Goal: Share content: Share content

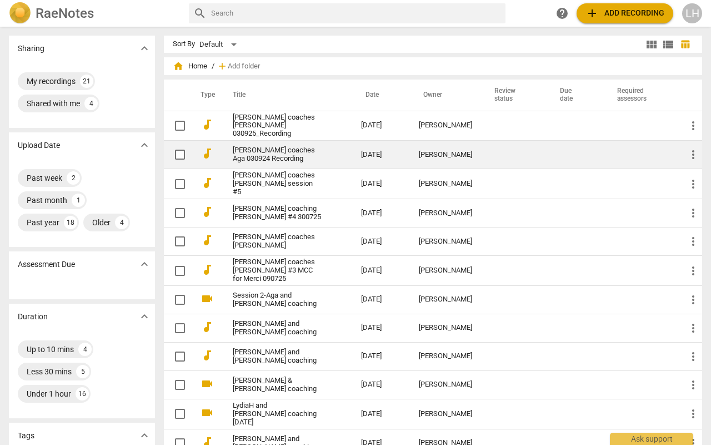
click at [285, 147] on link "[PERSON_NAME] coaches Aga 030924 Recording" at bounding box center [277, 154] width 88 height 17
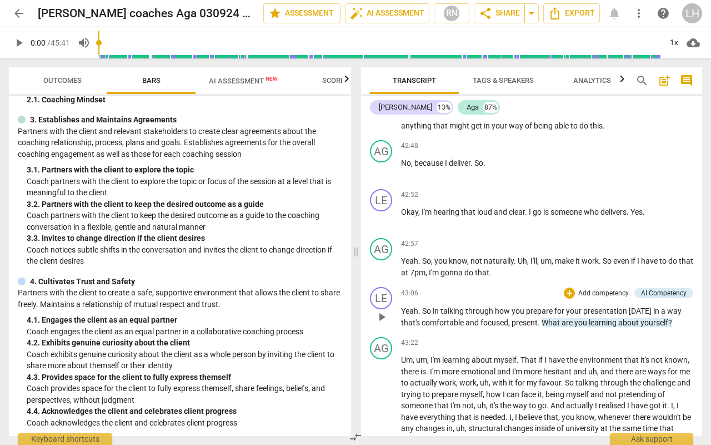
scroll to position [6062, 0]
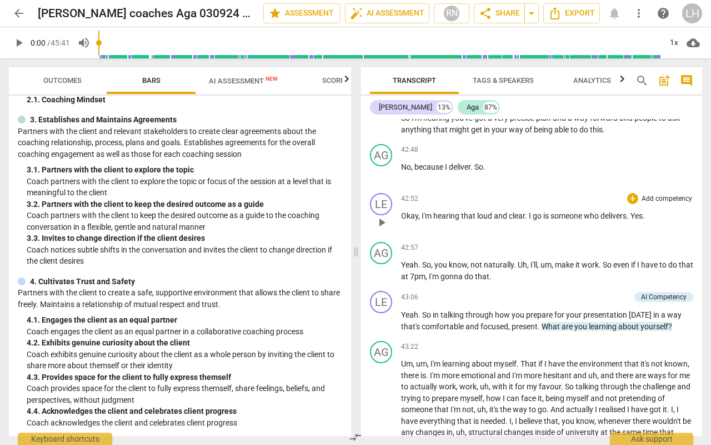
click at [542, 211] on span "go" at bounding box center [538, 215] width 11 height 9
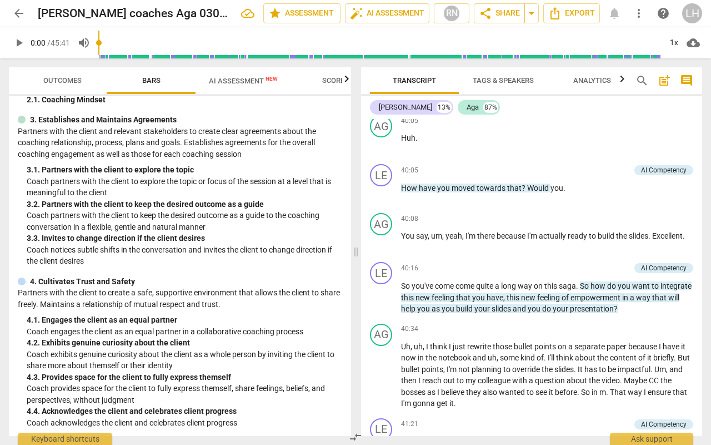
scroll to position [5326, 0]
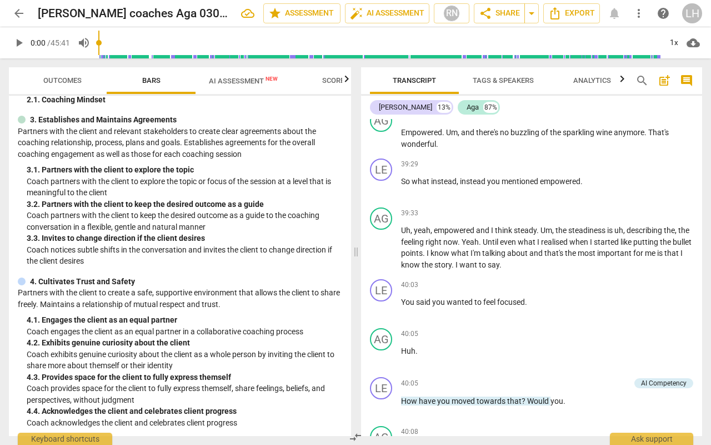
click at [243, 80] on span "AI Assessment New" at bounding box center [243, 81] width 69 height 8
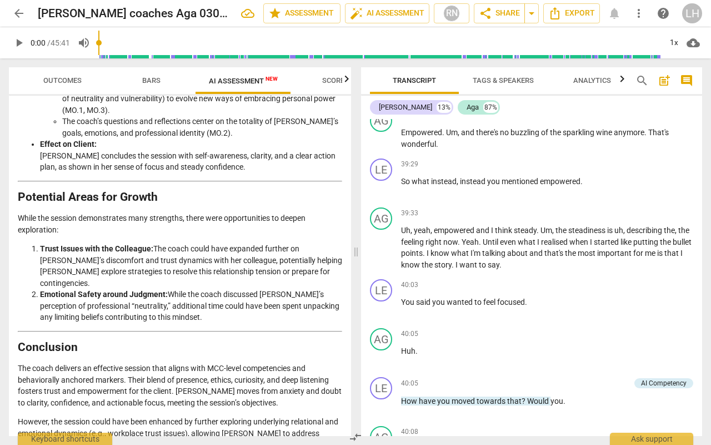
scroll to position [0, 0]
click at [19, 18] on span "arrow_back" at bounding box center [18, 13] width 13 height 13
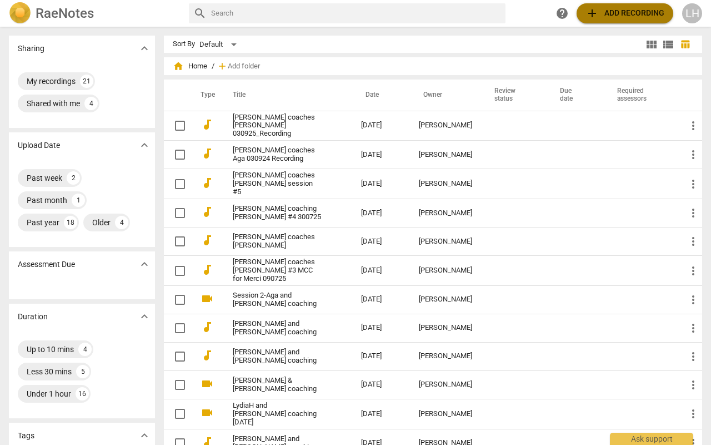
click at [612, 16] on span "add Add recording" at bounding box center [625, 13] width 79 height 13
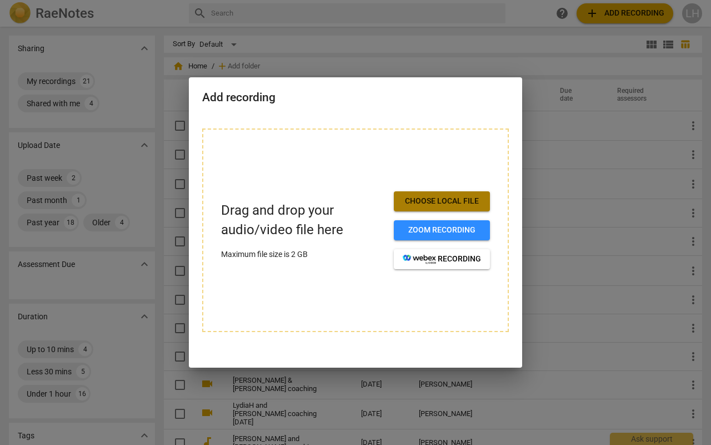
click at [462, 197] on span "Choose local file" at bounding box center [442, 201] width 78 height 11
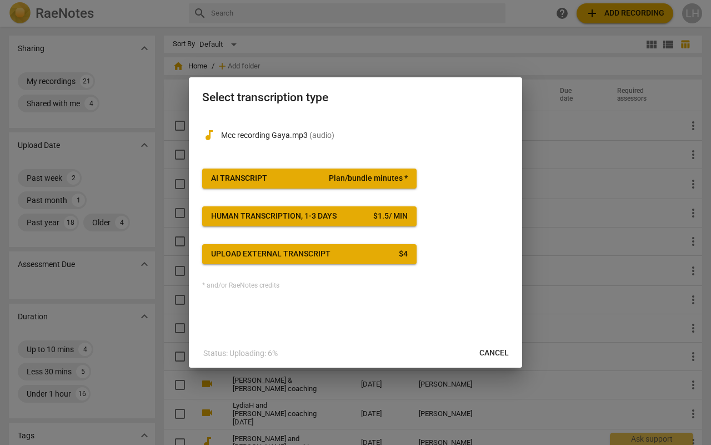
click at [315, 174] on span "AI Transcript Plan/bundle minutes *" at bounding box center [309, 178] width 197 height 11
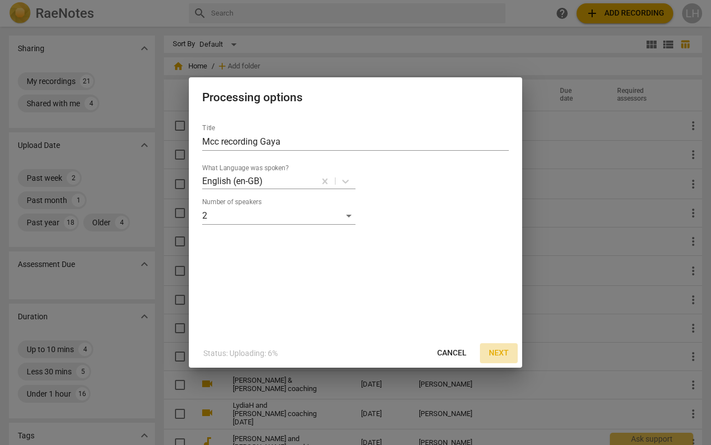
click at [500, 349] on span "Next" at bounding box center [499, 352] width 20 height 11
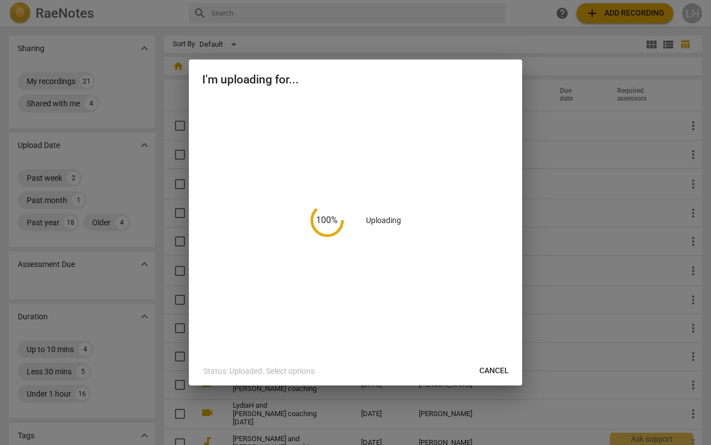
click at [577, 148] on div at bounding box center [355, 222] width 711 height 445
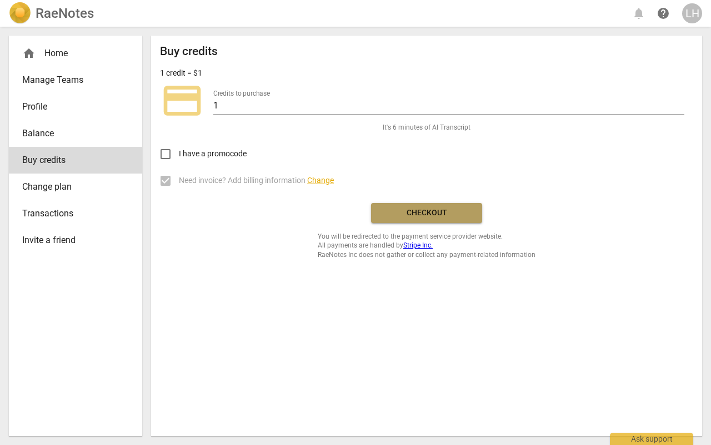
click at [411, 211] on span "Checkout" at bounding box center [426, 212] width 93 height 11
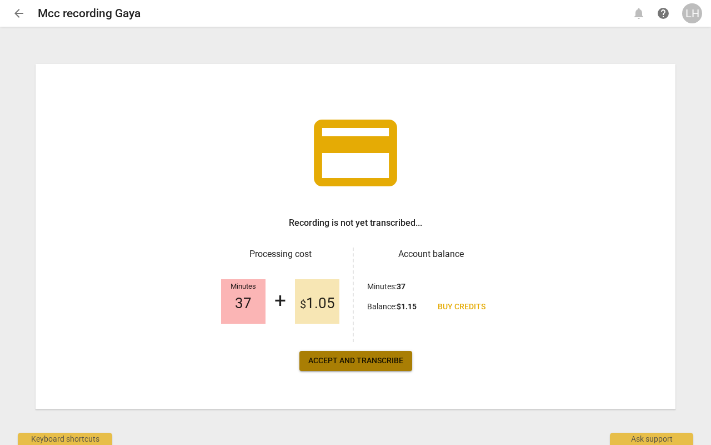
click at [362, 358] on span "Accept and transcribe" at bounding box center [355, 360] width 95 height 11
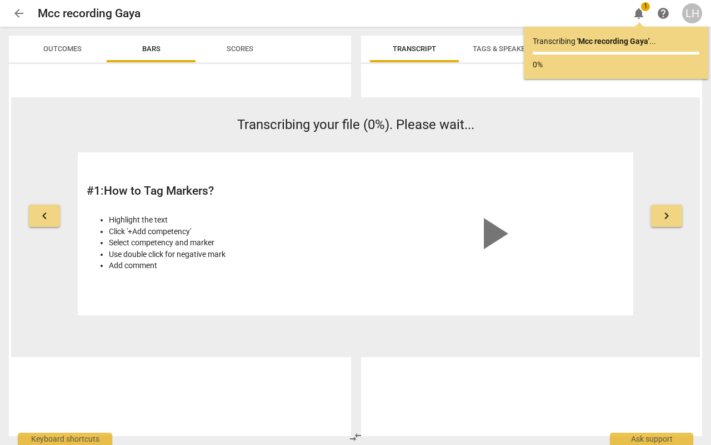
click at [370, 361] on div at bounding box center [531, 251] width 341 height 367
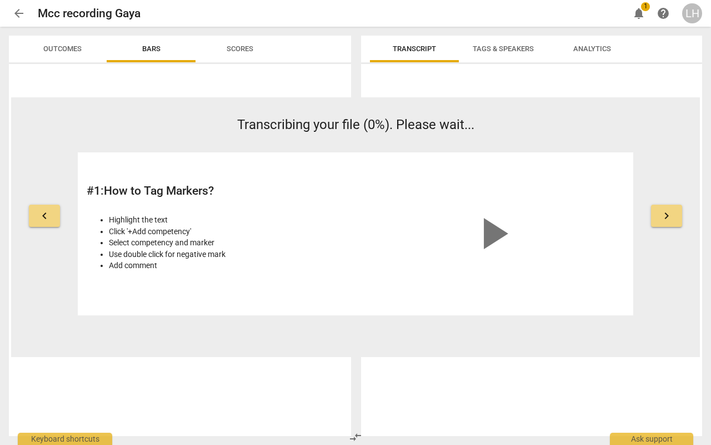
click at [499, 233] on span "play_arrow" at bounding box center [492, 233] width 53 height 53
click at [504, 47] on span "Tags & Speakers" at bounding box center [503, 48] width 61 height 8
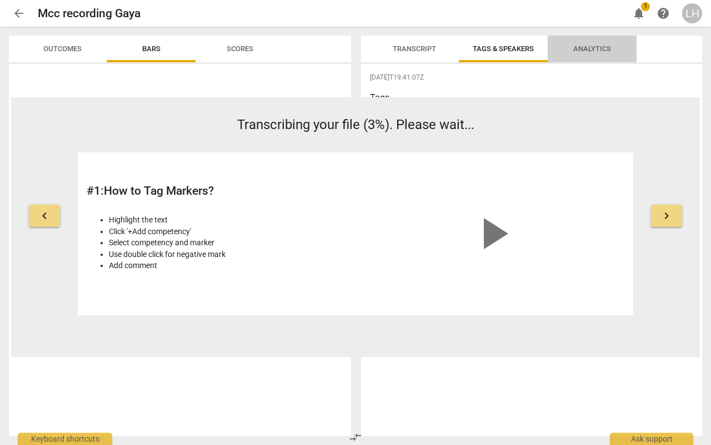
click at [596, 53] on span "Analytics" at bounding box center [592, 49] width 64 height 15
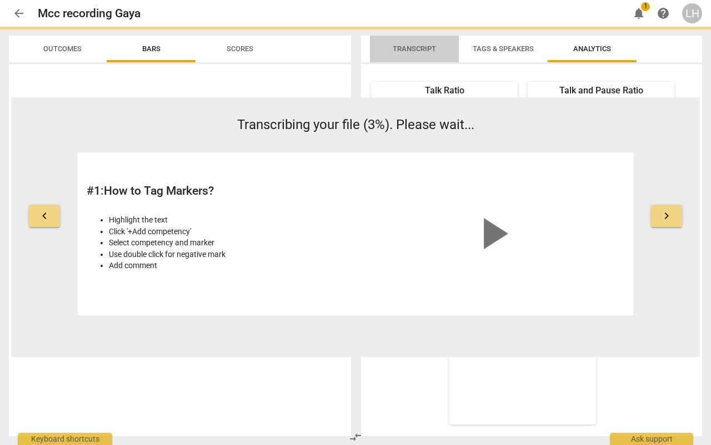
click at [443, 47] on span "Transcript" at bounding box center [414, 49] width 70 height 15
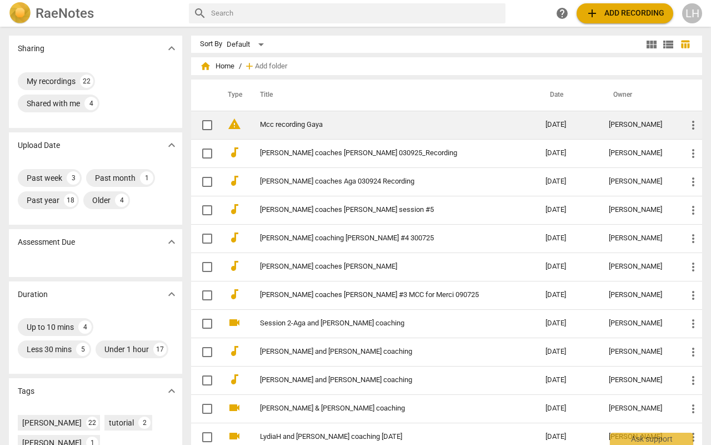
click at [317, 121] on link "Mcc recording Gaya" at bounding box center [383, 125] width 246 height 8
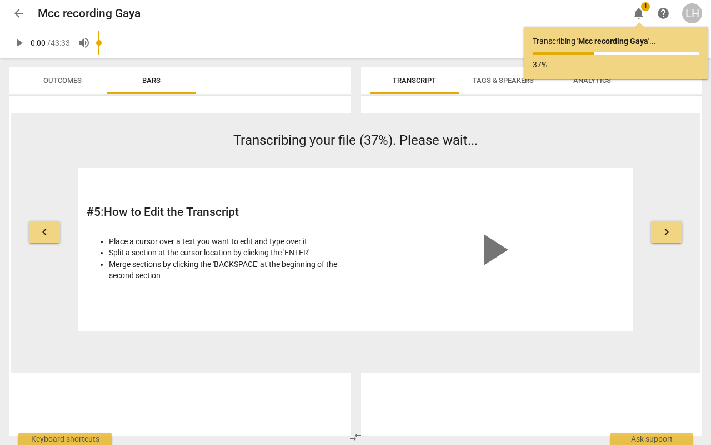
click at [496, 79] on span "Tags & Speakers" at bounding box center [503, 80] width 61 height 8
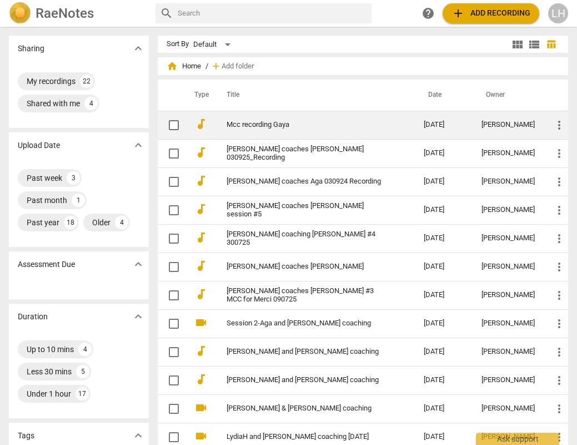
click at [244, 122] on link "Mcc recording Gaya" at bounding box center [305, 125] width 157 height 8
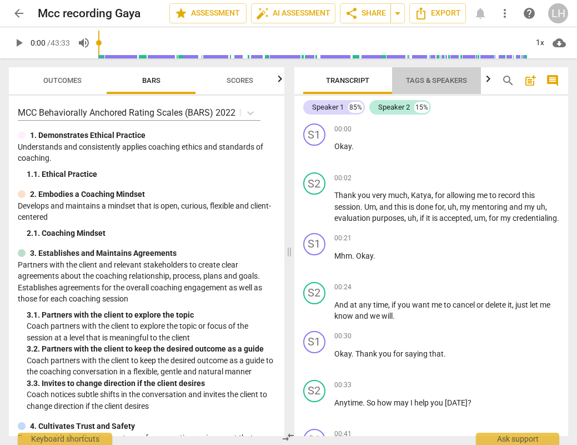
click at [430, 80] on span "Tags & Speakers" at bounding box center [436, 80] width 61 height 8
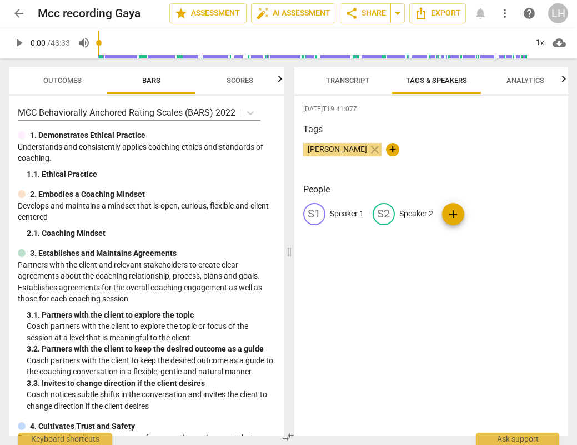
click at [313, 214] on div "S1" at bounding box center [314, 214] width 22 height 22
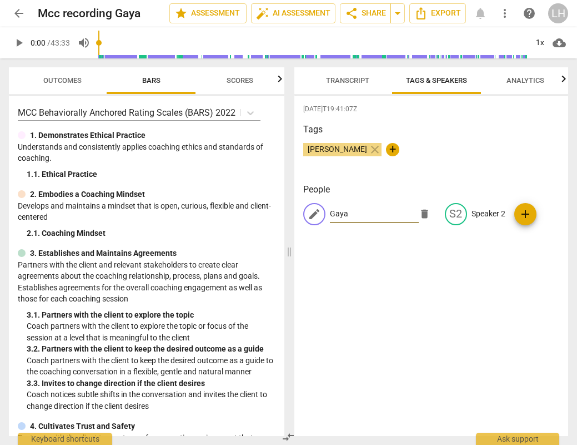
type input "Gaya"
click at [342, 83] on span "Transcript" at bounding box center [347, 80] width 43 height 8
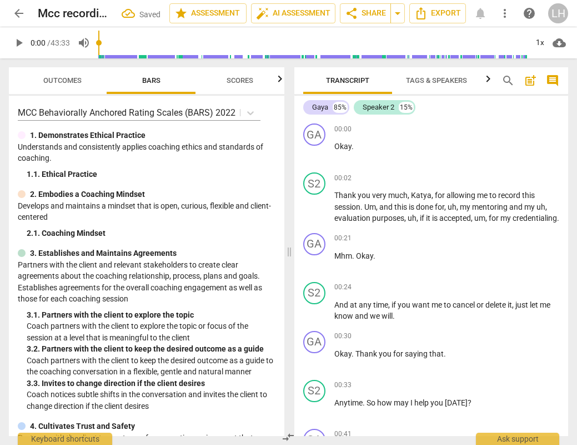
click at [436, 78] on span "Tags & Speakers" at bounding box center [436, 80] width 61 height 8
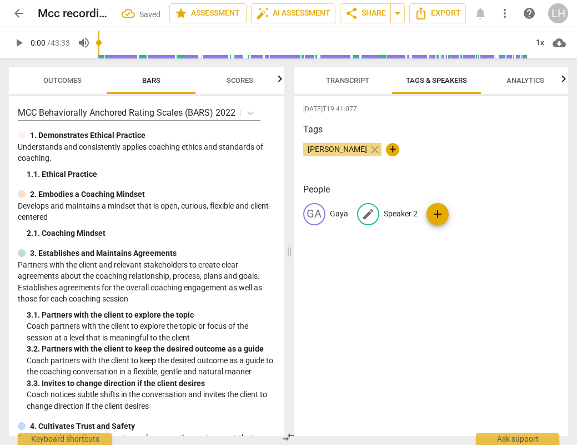
click at [371, 213] on span "edit" at bounding box center [368, 213] width 13 height 13
type input "Katya"
click at [439, 263] on div "[DATE]T19:41:07Z Tags [PERSON_NAME] close + People GA Gaya edit Katya delete add" at bounding box center [431, 266] width 274 height 340
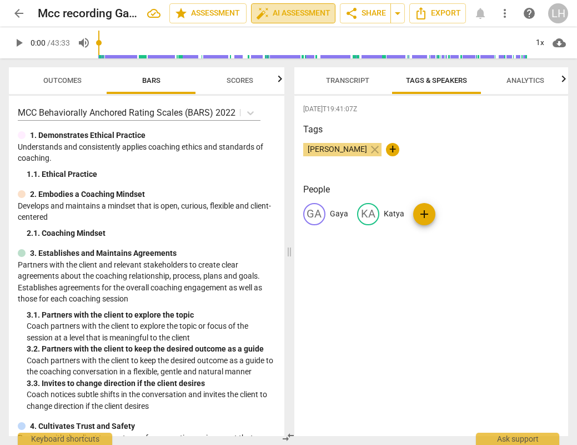
click at [284, 9] on span "auto_fix_high AI Assessment" at bounding box center [293, 13] width 74 height 13
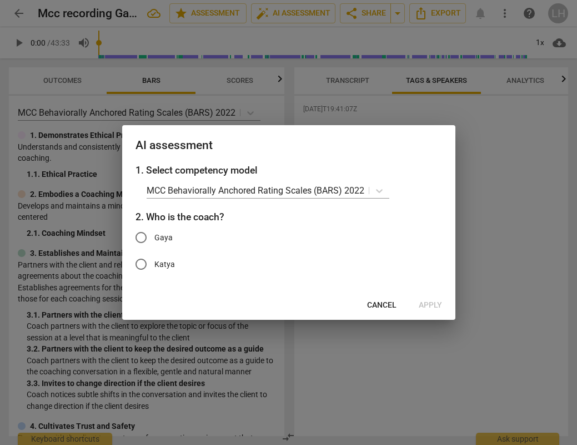
click at [144, 240] on input "Gaya" at bounding box center [141, 237] width 27 height 27
radio input "true"
click at [426, 301] on span "Apply" at bounding box center [430, 304] width 23 height 11
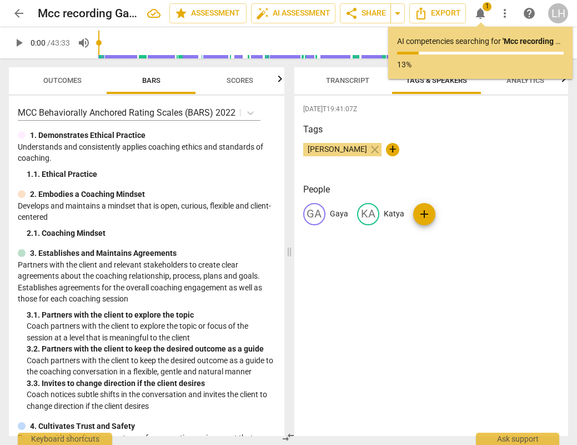
click at [22, 15] on span "arrow_back" at bounding box center [18, 13] width 13 height 13
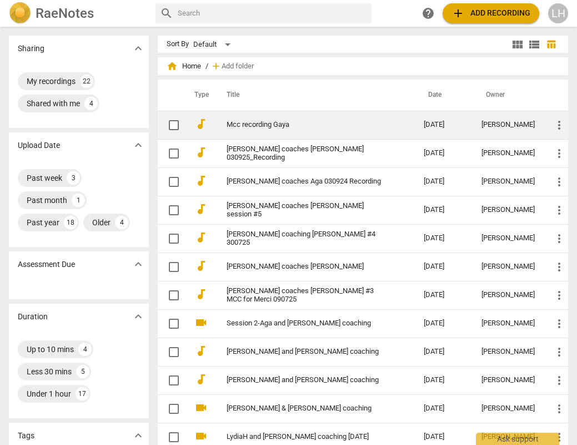
click at [273, 128] on link "Mcc recording Gaya" at bounding box center [305, 125] width 157 height 8
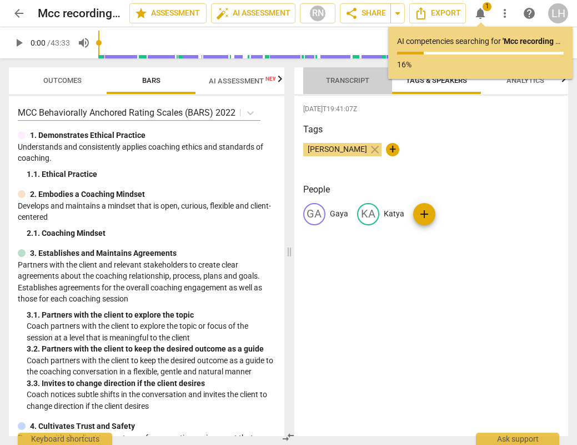
click at [341, 75] on span "Transcript" at bounding box center [348, 80] width 70 height 15
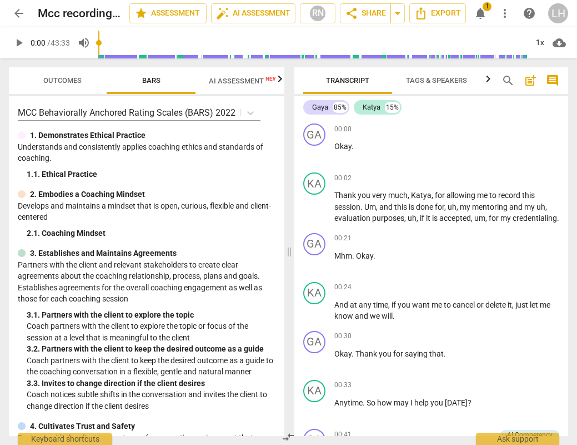
click at [241, 82] on span "AI Assessment New" at bounding box center [243, 81] width 69 height 8
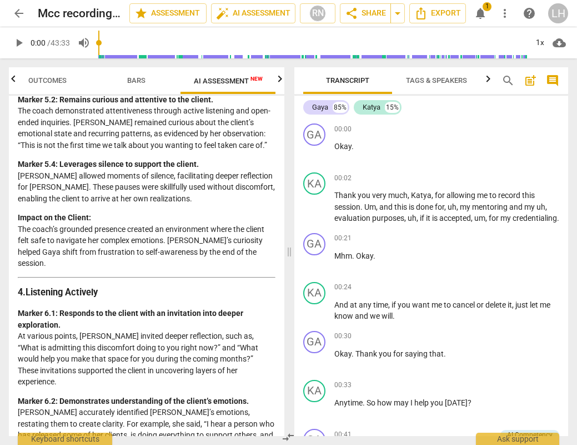
scroll to position [987, 0]
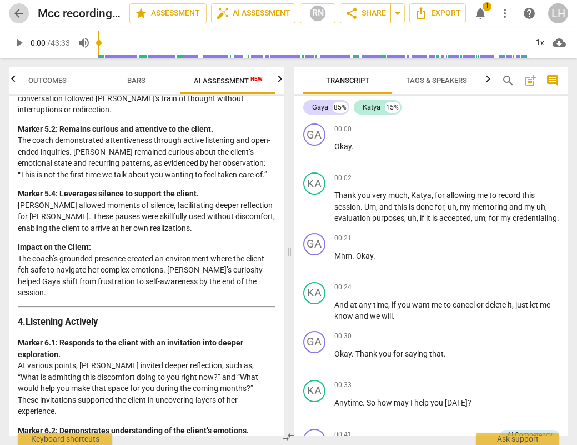
click at [18, 12] on span "arrow_back" at bounding box center [18, 13] width 13 height 13
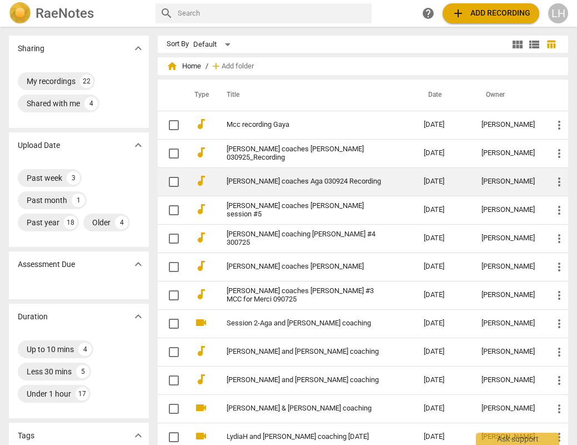
click at [224, 176] on td "[PERSON_NAME] coaches Aga 030924 Recording" at bounding box center [314, 181] width 202 height 28
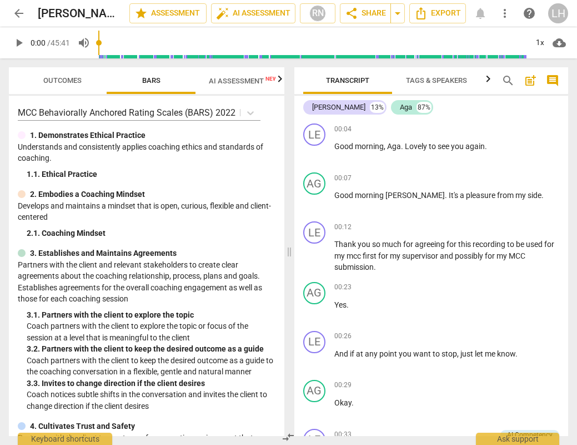
click at [249, 77] on span "AI Assessment New" at bounding box center [243, 81] width 69 height 8
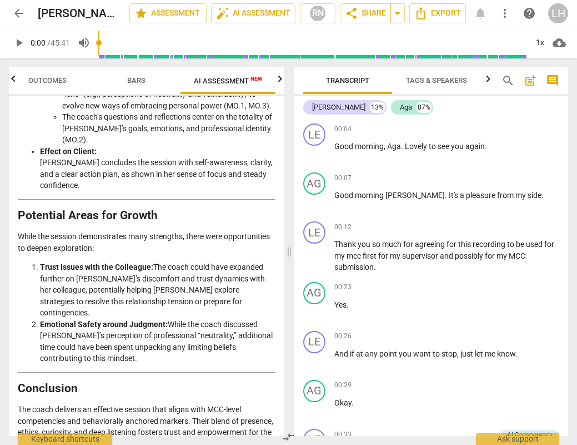
scroll to position [2093, 0]
click at [19, 46] on span "play_arrow" at bounding box center [18, 42] width 13 height 13
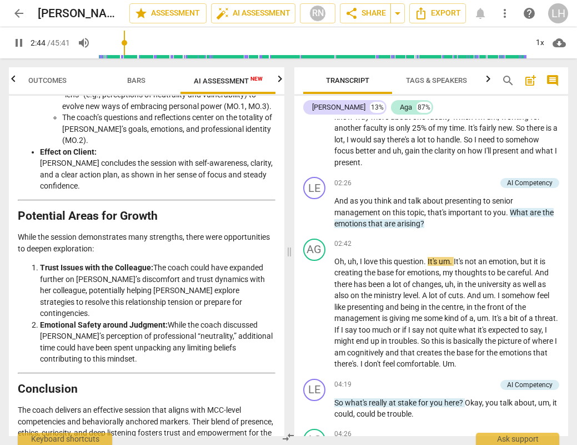
scroll to position [574, 0]
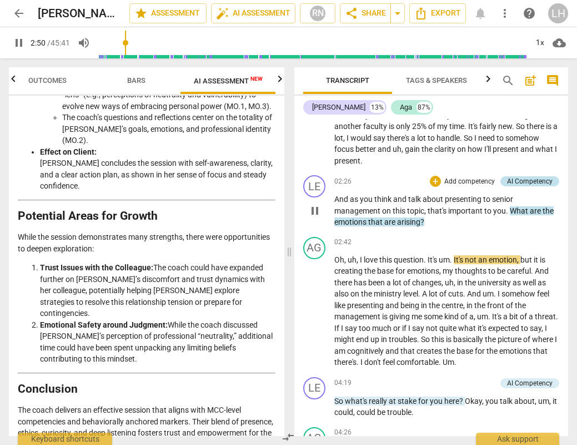
click at [528, 178] on div "AI Competency" at bounding box center [530, 181] width 46 height 10
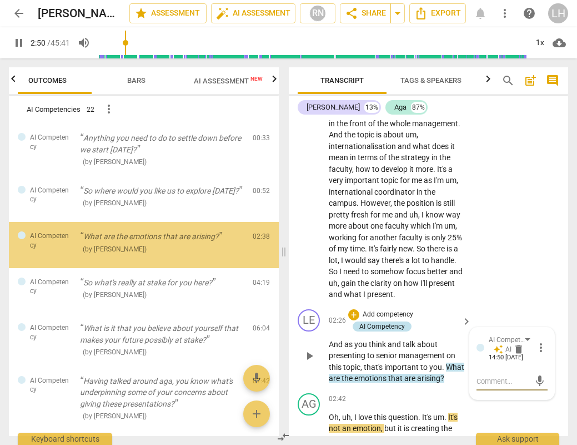
type input "171"
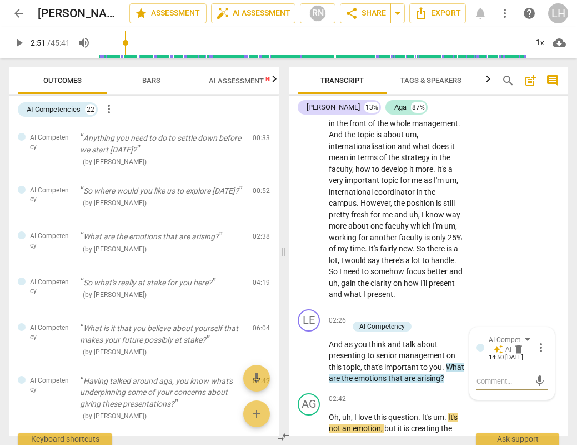
click at [25, 12] on span "arrow_back" at bounding box center [18, 13] width 13 height 13
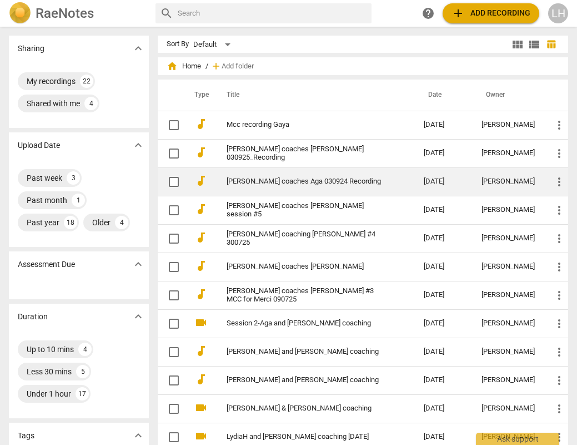
click at [288, 182] on link "[PERSON_NAME] coaches Aga 030924 Recording" at bounding box center [305, 181] width 157 height 8
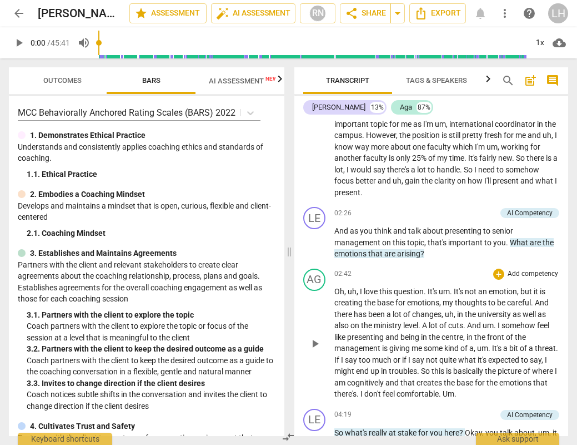
scroll to position [543, 0]
click at [357, 289] on p "Oh , uh , I love this question . It's um . It's not an emotion , but it is crea…" at bounding box center [447, 342] width 226 height 114
click at [314, 336] on span "play_arrow" at bounding box center [314, 342] width 13 height 13
click at [448, 286] on span "um" at bounding box center [444, 290] width 11 height 9
type input "174"
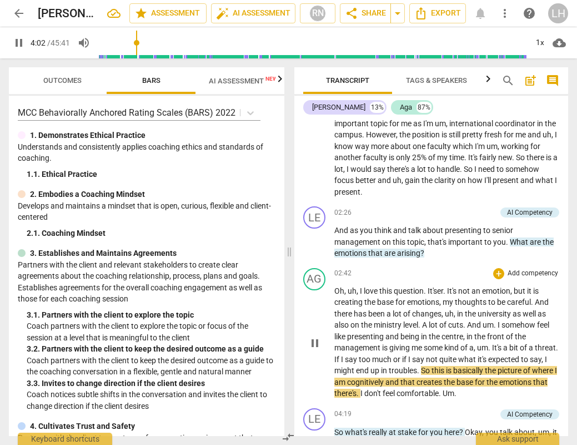
click at [447, 286] on span "." at bounding box center [445, 290] width 4 height 9
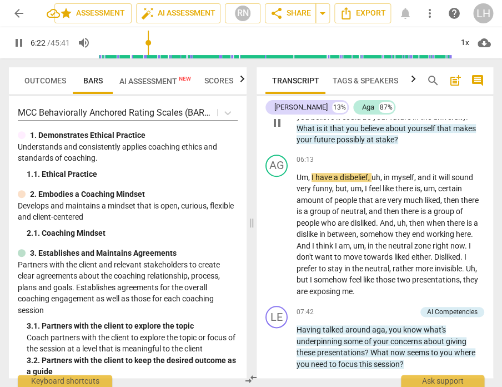
scroll to position [1128, 0]
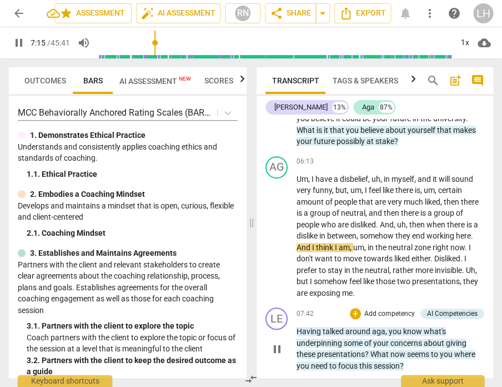
click at [376, 332] on span "aga" at bounding box center [378, 331] width 13 height 9
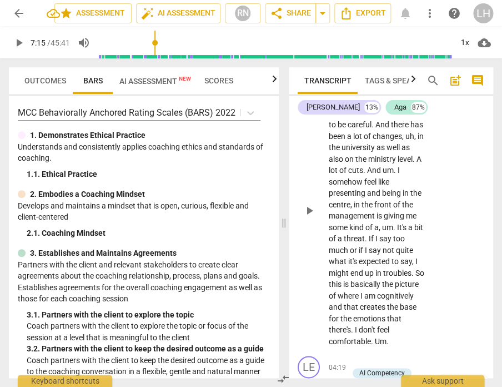
scroll to position [2041, 0]
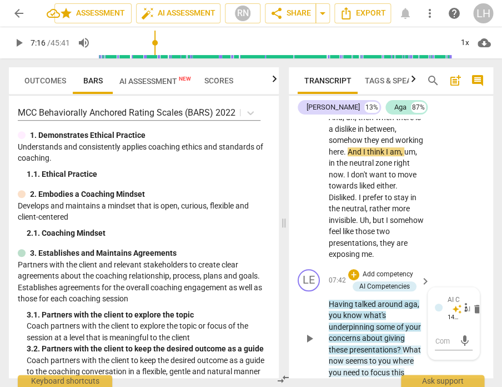
click at [407, 299] on span "aga" at bounding box center [411, 303] width 13 height 9
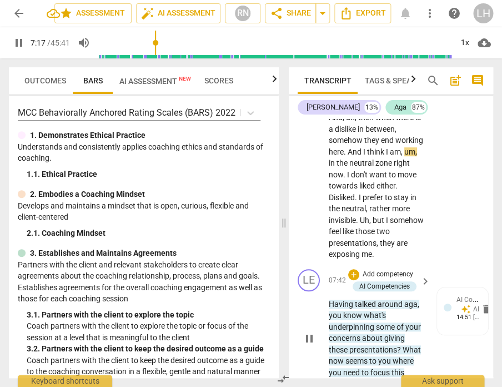
type input "437"
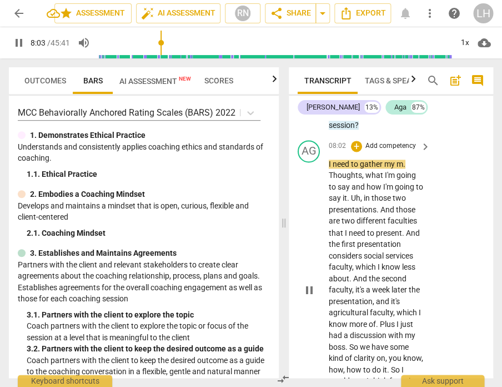
scroll to position [2300, 0]
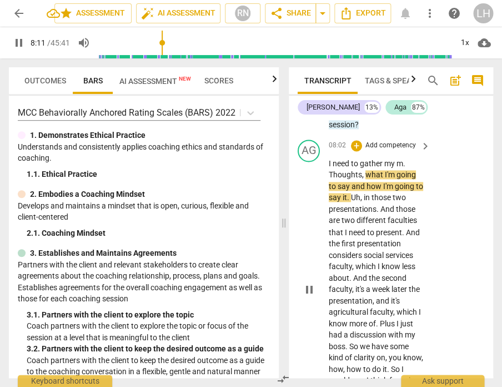
click at [406, 159] on span "." at bounding box center [404, 163] width 2 height 9
type input "493"
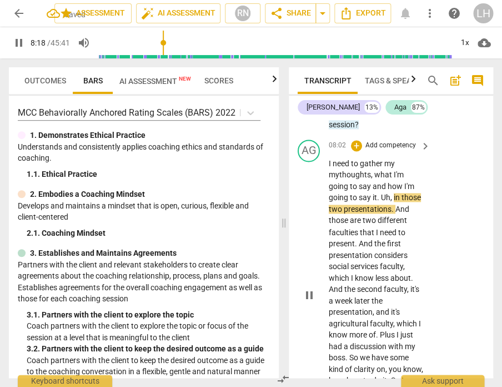
click at [339, 170] on span "my" at bounding box center [334, 174] width 11 height 9
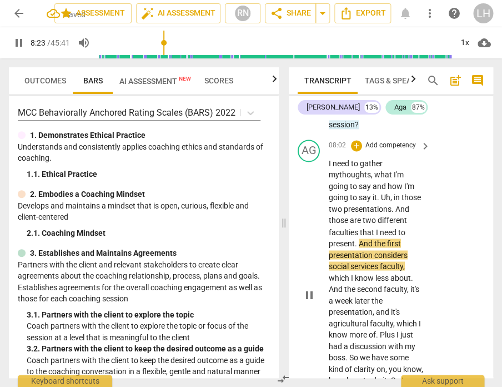
click at [396, 204] on span "And" at bounding box center [403, 208] width 14 height 9
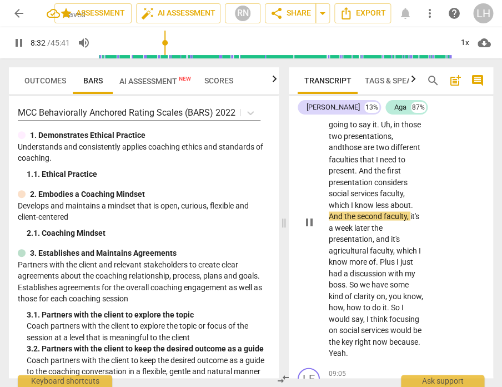
scroll to position [2373, 0]
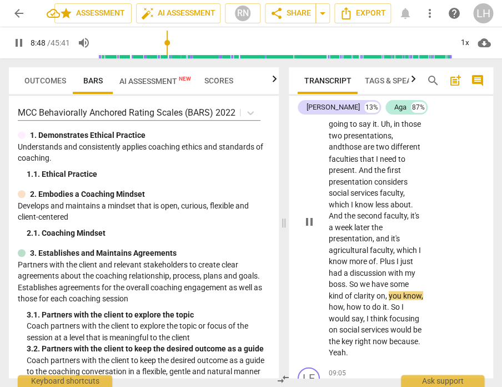
click at [355, 279] on span "So" at bounding box center [354, 283] width 11 height 9
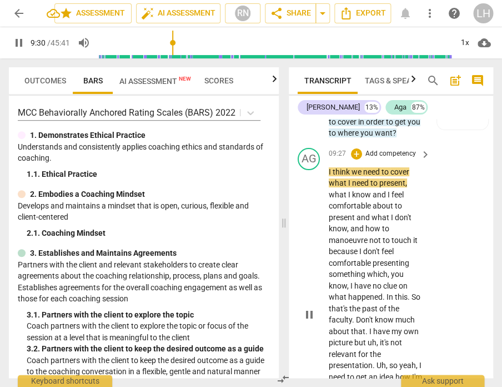
scroll to position [2897, 0]
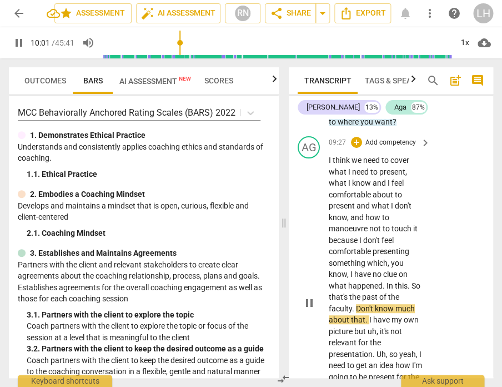
click at [415, 281] on span "So" at bounding box center [416, 285] width 9 height 9
type input "603"
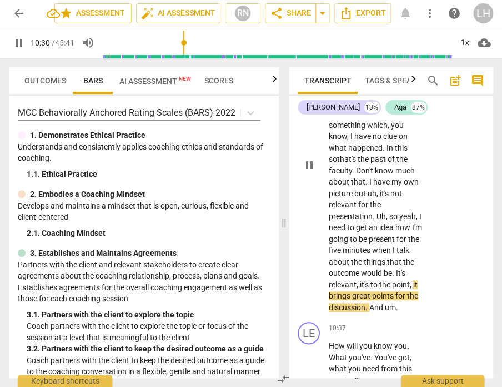
scroll to position [3034, 0]
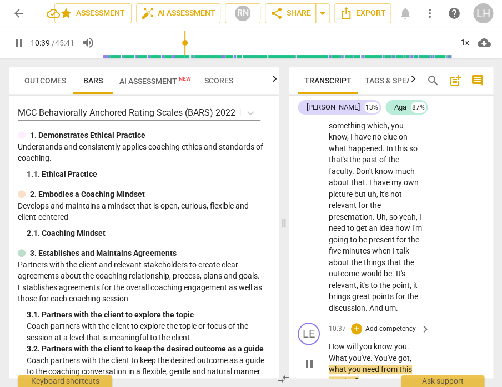
click at [334, 342] on span "How" at bounding box center [338, 346] width 18 height 9
type input "641"
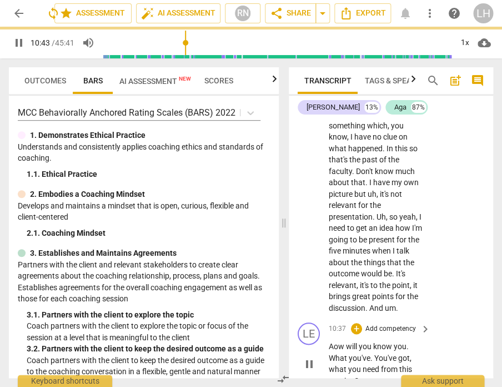
scroll to position [3093, 0]
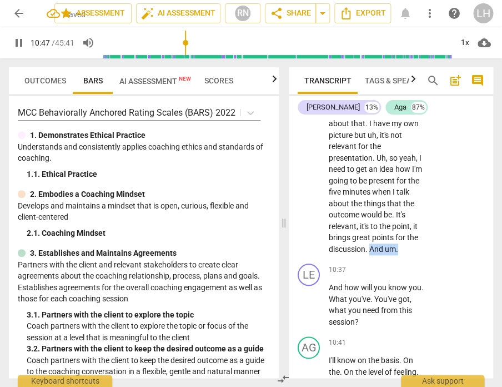
drag, startPoint x: 398, startPoint y: 209, endPoint x: 371, endPoint y: 211, distance: 27.8
click at [371, 211] on p "I think we need to cover what I need to present , what I know and I feel comfor…" at bounding box center [377, 106] width 96 height 296
type input "648"
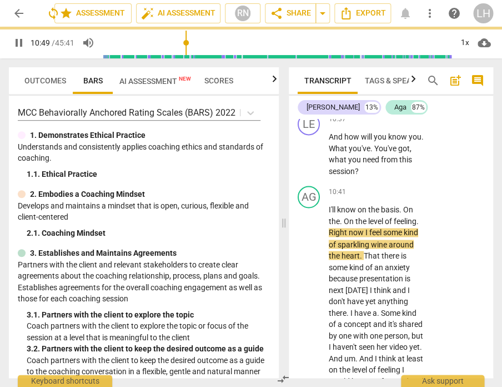
scroll to position [3267, 0]
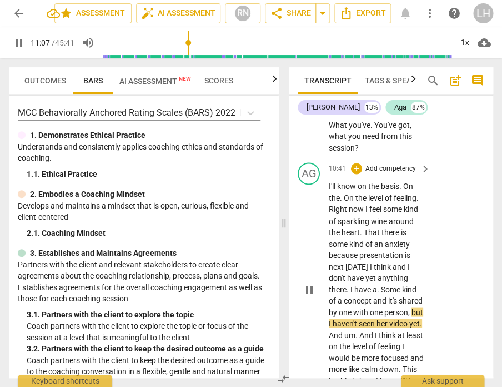
click at [381, 284] on span "." at bounding box center [379, 288] width 4 height 9
type input "668"
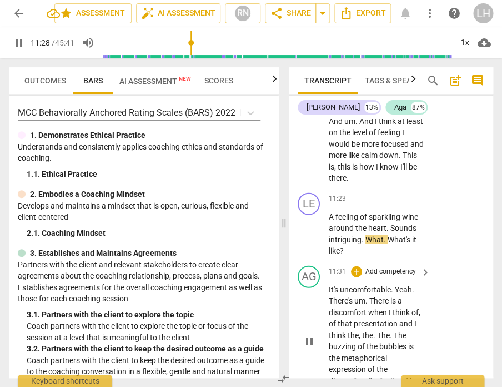
scroll to position [0, 0]
click at [388, 234] on span "What's" at bounding box center [400, 238] width 24 height 9
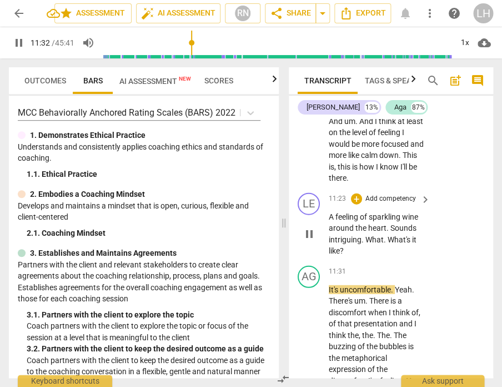
type input "693"
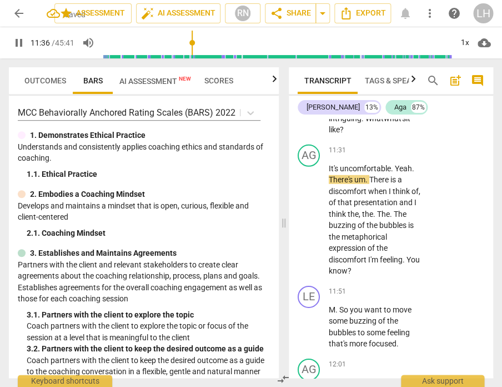
scroll to position [3602, 0]
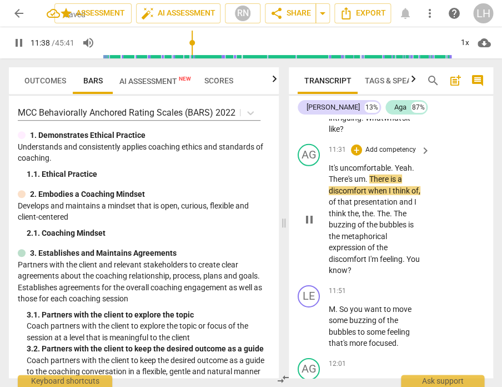
click at [375, 174] on span "There" at bounding box center [379, 178] width 21 height 9
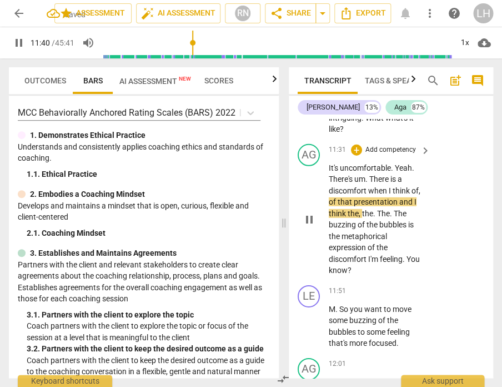
type input "700"
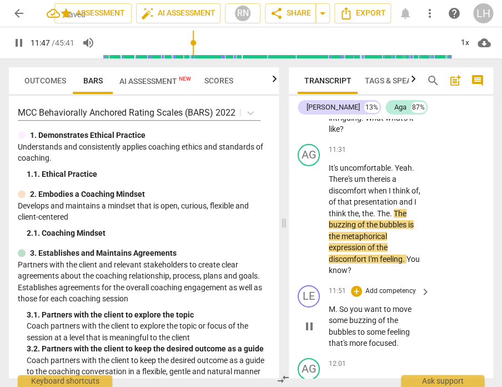
click at [340, 304] on span "So" at bounding box center [344, 308] width 11 height 9
type input "708"
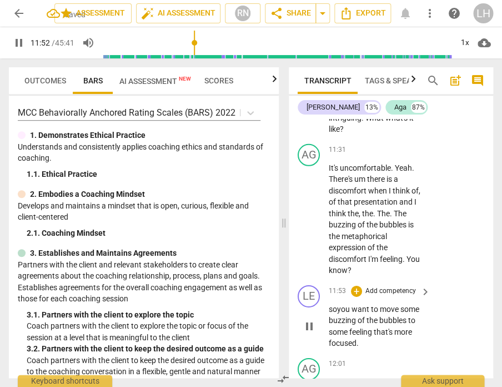
click at [333, 304] on span "so" at bounding box center [333, 308] width 8 height 9
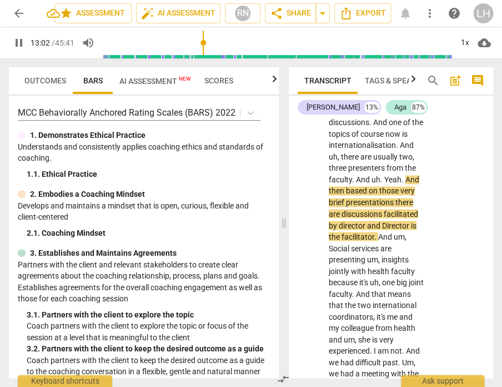
scroll to position [4241, 0]
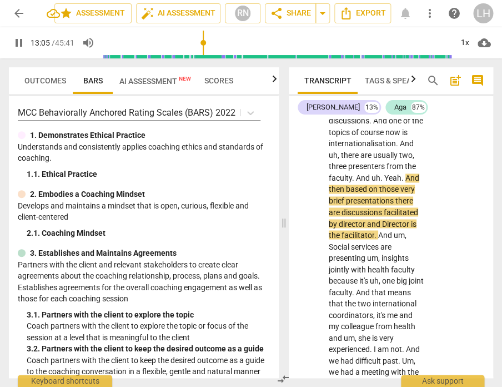
click at [388, 173] on span "Yeah" at bounding box center [392, 177] width 17 height 9
type input "787"
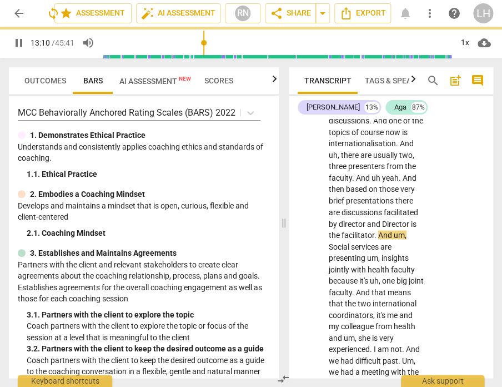
click at [407, 173] on span "And" at bounding box center [410, 177] width 14 height 9
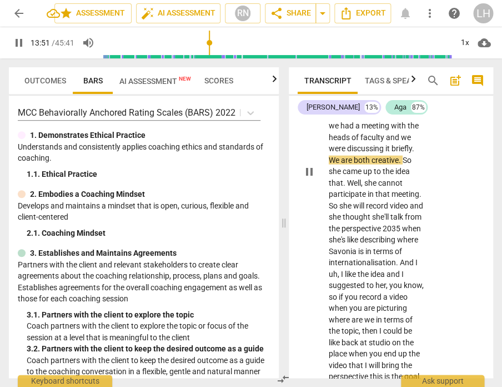
scroll to position [4486, 0]
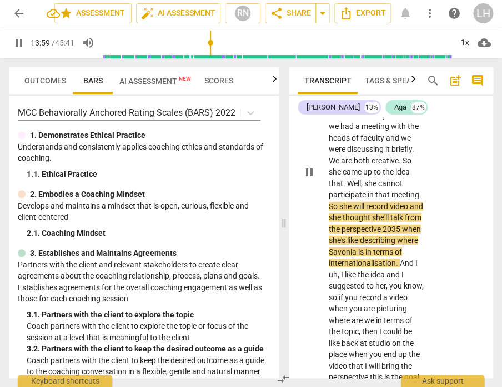
click at [339, 202] on span "So" at bounding box center [334, 206] width 11 height 9
click at [388, 202] on span "video" at bounding box center [398, 206] width 20 height 9
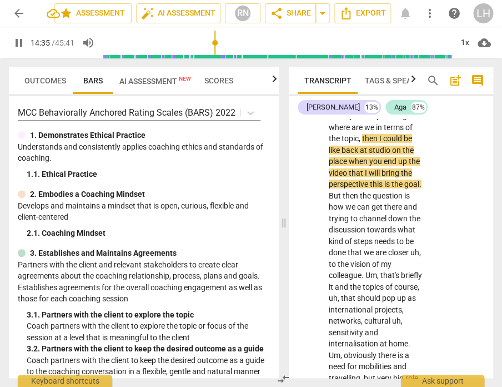
scroll to position [4682, 0]
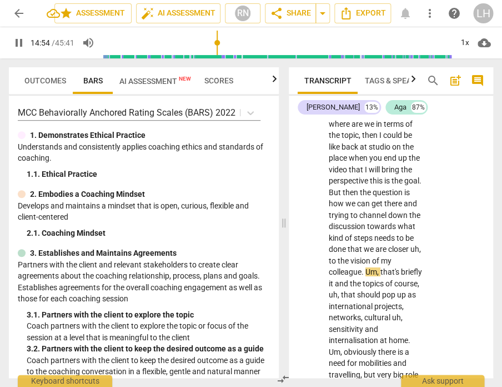
click at [421, 244] on span "," at bounding box center [421, 248] width 2 height 9
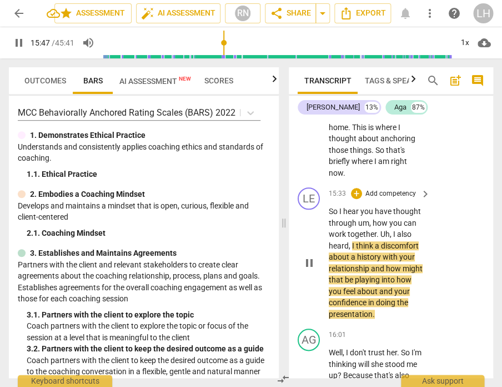
scroll to position [4955, 0]
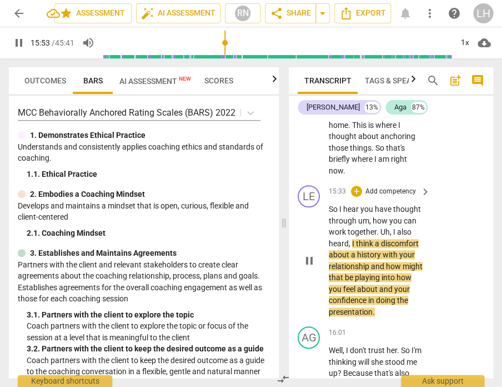
click at [389, 262] on span "how" at bounding box center [394, 266] width 17 height 9
type input "954"
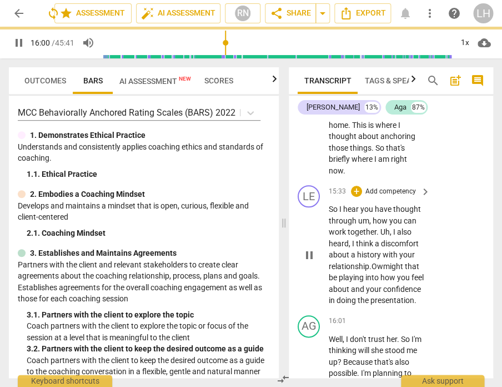
click at [374, 262] on span "Ow" at bounding box center [378, 266] width 12 height 9
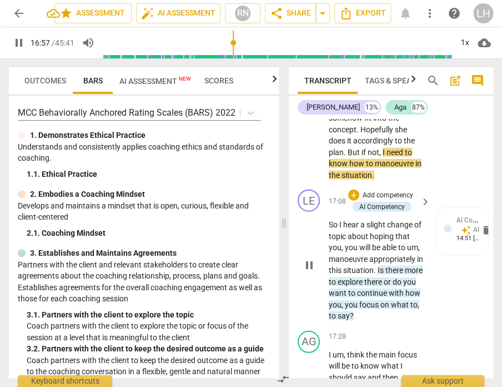
scroll to position [5374, 0]
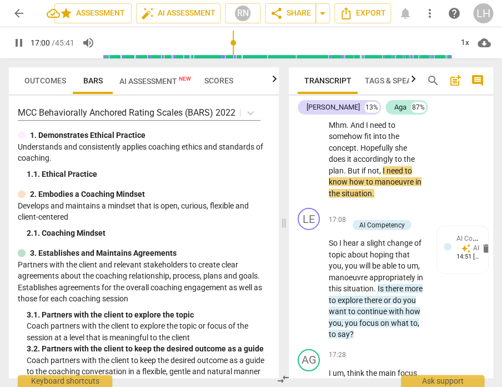
click at [398, 152] on p "Well , I don't trust her . So I'm thinking will she stood me up ? Because that'…" at bounding box center [377, 61] width 96 height 273
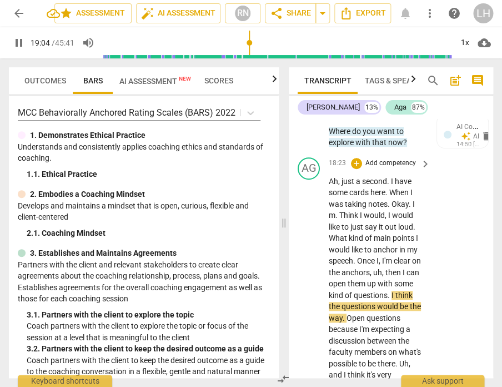
scroll to position [0, 0]
click at [166, 81] on span "AI Assessment New" at bounding box center [155, 81] width 72 height 9
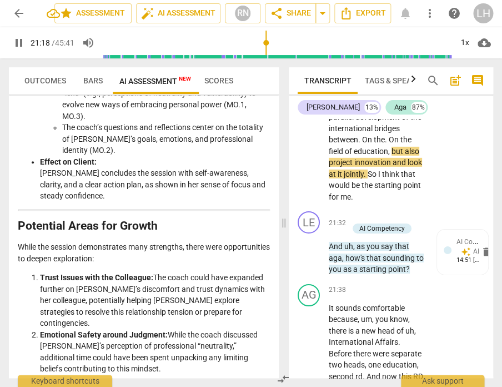
scroll to position [6582, 0]
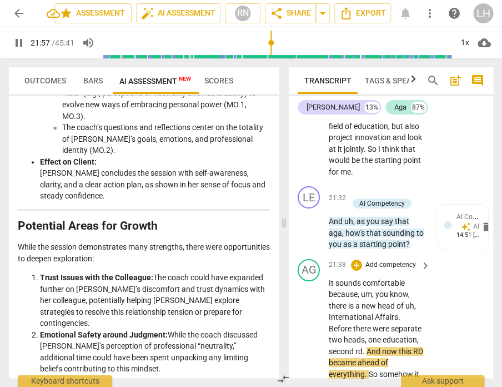
click at [362, 347] on span "rd" at bounding box center [359, 351] width 7 height 9
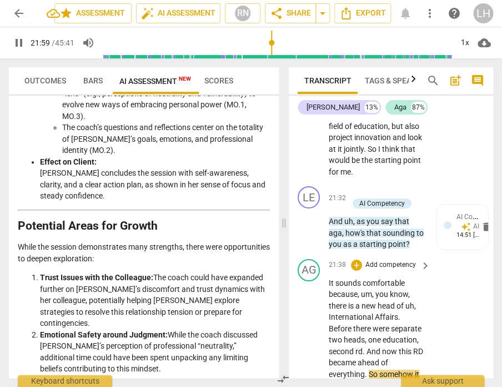
type input "1320"
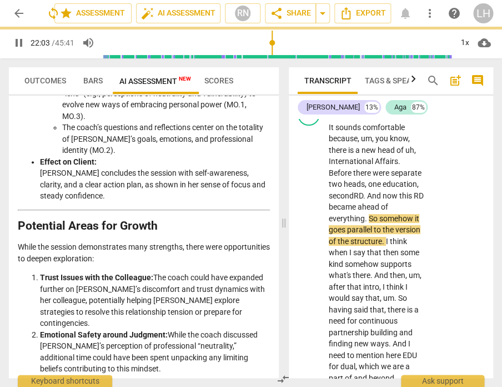
scroll to position [6784, 0]
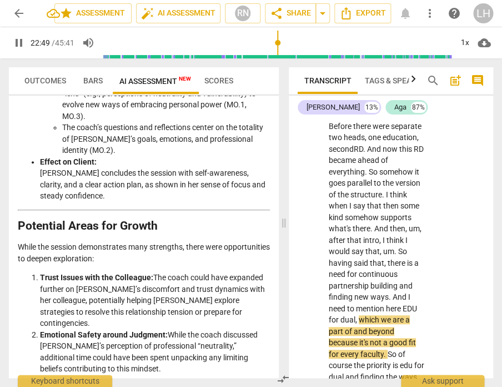
click at [344, 315] on span "dual" at bounding box center [348, 319] width 15 height 9
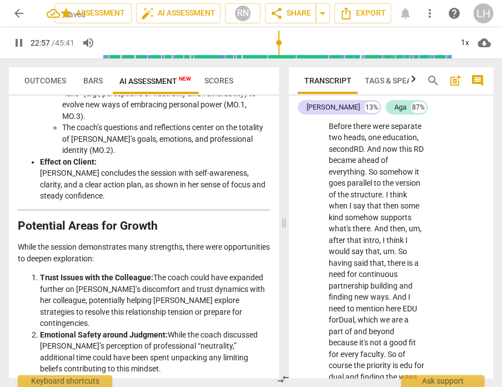
click at [404, 361] on span "edu" at bounding box center [407, 365] width 14 height 9
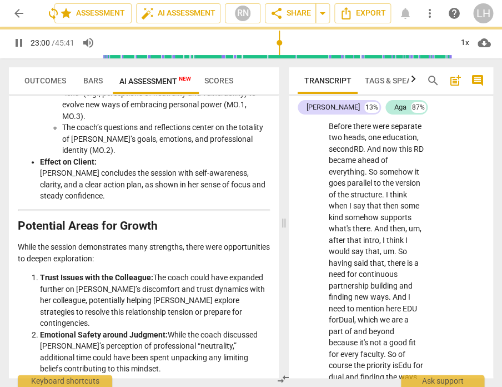
click at [343, 372] on span "dual" at bounding box center [337, 376] width 17 height 9
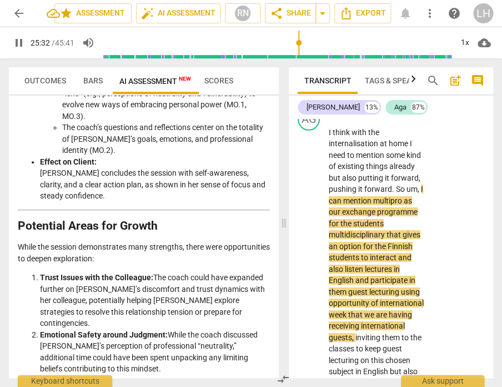
scroll to position [7560, 0]
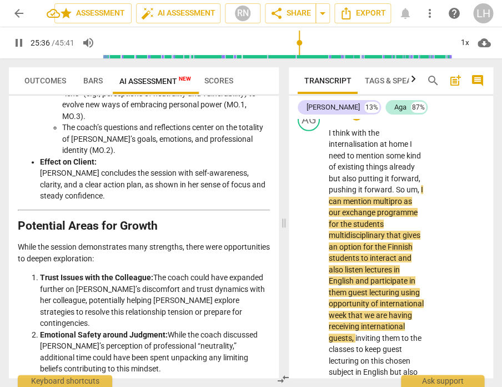
click at [373, 197] on span "multipro" at bounding box center [388, 201] width 31 height 9
type input "1537"
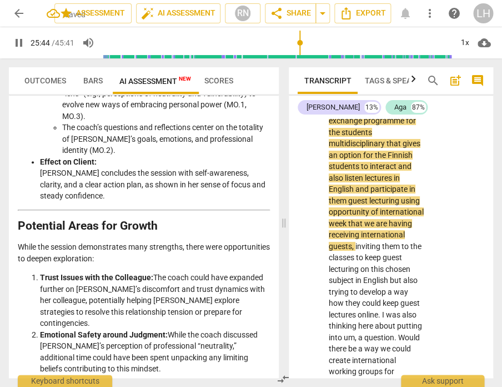
scroll to position [7656, 0]
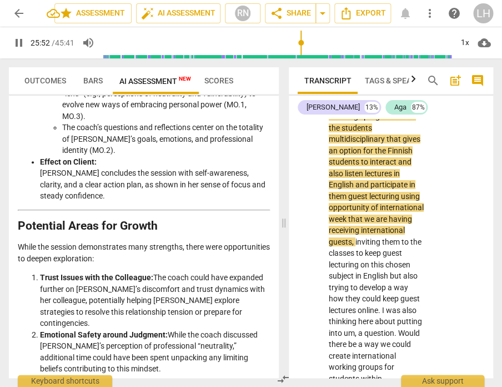
click at [346, 192] on span "them" at bounding box center [338, 196] width 19 height 9
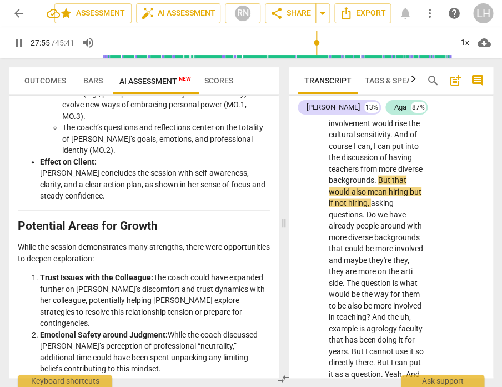
scroll to position [8189, 0]
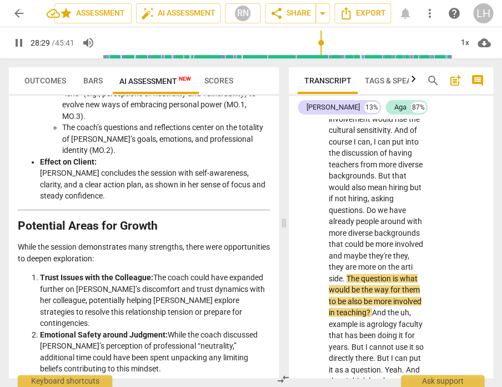
click at [401, 262] on span "arti" at bounding box center [407, 266] width 12 height 9
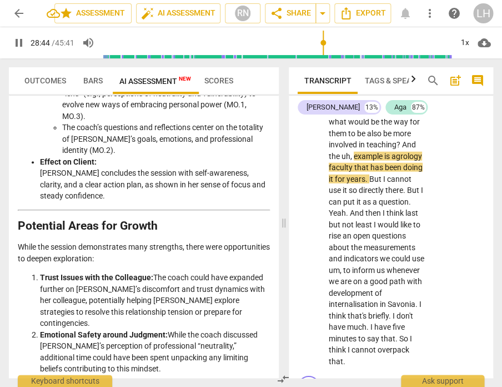
scroll to position [8358, 0]
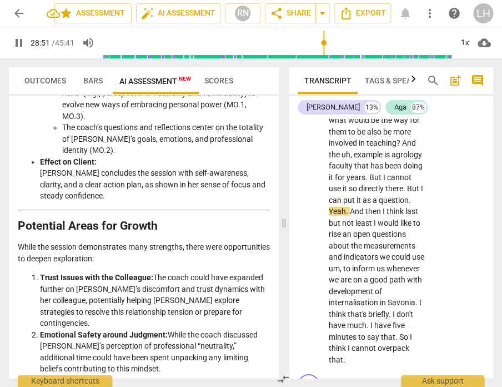
click at [411, 184] on span "But" at bounding box center [414, 188] width 14 height 9
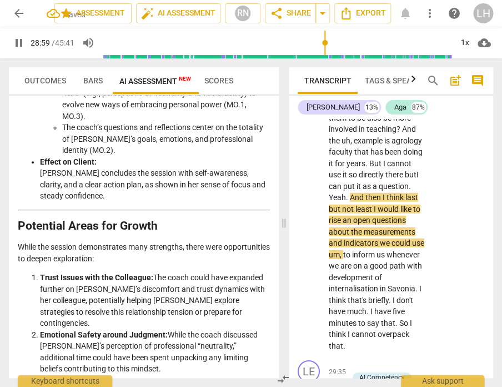
scroll to position [8376, 0]
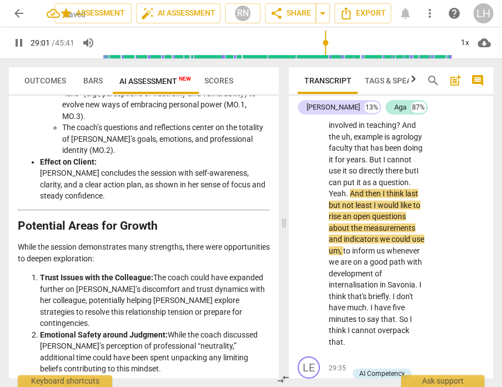
click at [333, 212] on span "rise" at bounding box center [336, 216] width 14 height 9
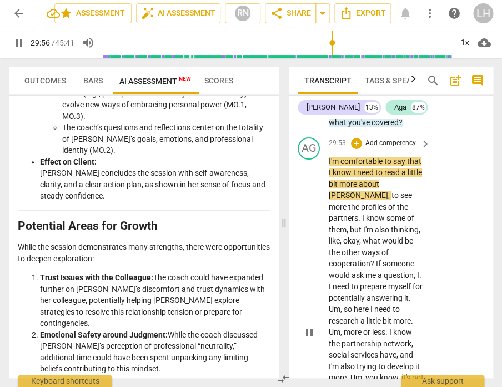
scroll to position [8737, 0]
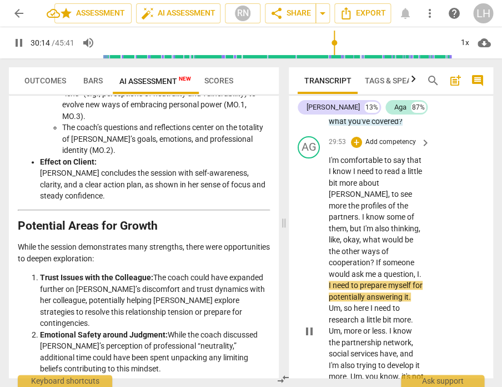
click at [420, 269] on span "." at bounding box center [421, 273] width 2 height 9
type input "1816"
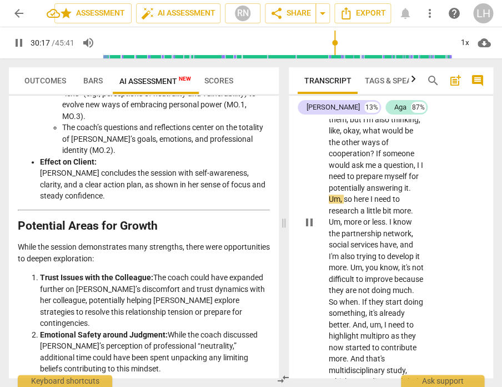
scroll to position [8877, 0]
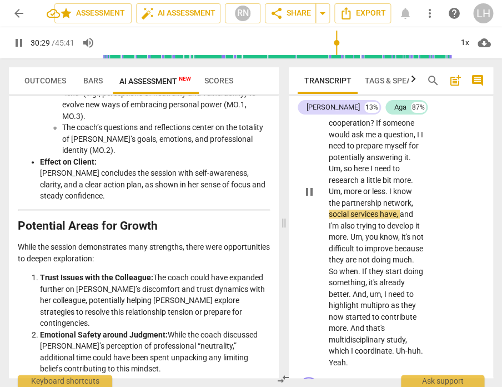
click at [388, 187] on span "." at bounding box center [388, 191] width 4 height 9
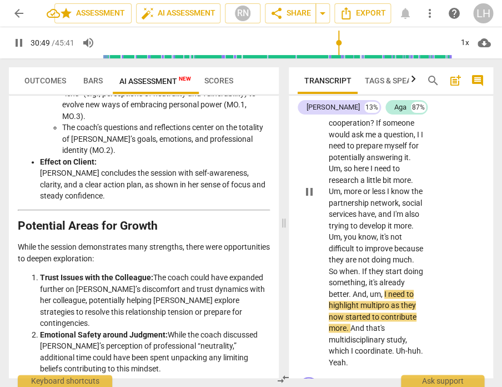
click at [391, 301] on span "multipro" at bounding box center [376, 305] width 31 height 9
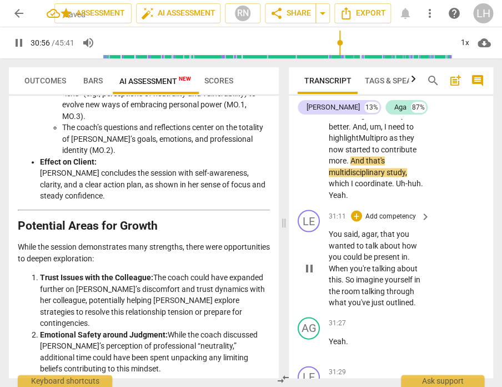
scroll to position [9050, 0]
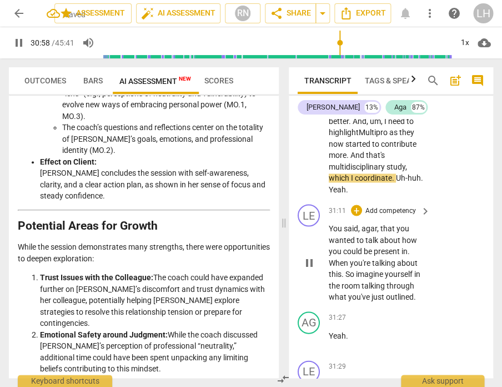
click at [377, 223] on span "," at bounding box center [378, 227] width 3 height 9
type input "1861"
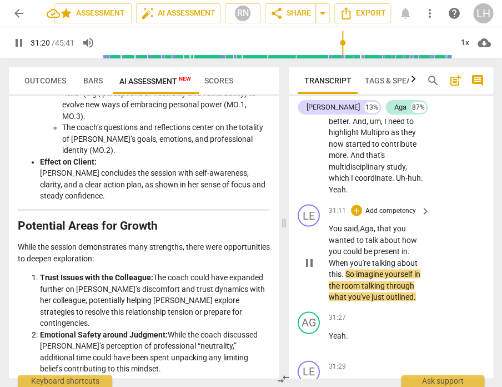
click at [410, 246] on span "." at bounding box center [409, 250] width 2 height 9
click at [337, 258] on span "when" at bounding box center [346, 262] width 19 height 9
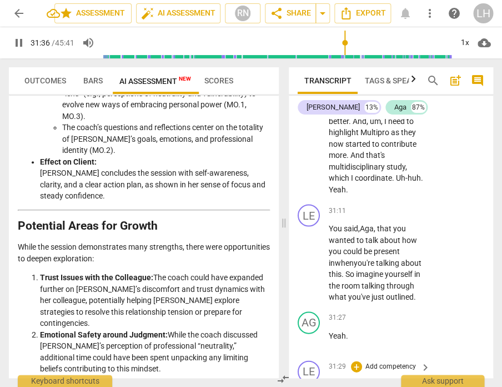
click at [392, 379] on span "Or" at bounding box center [391, 383] width 10 height 9
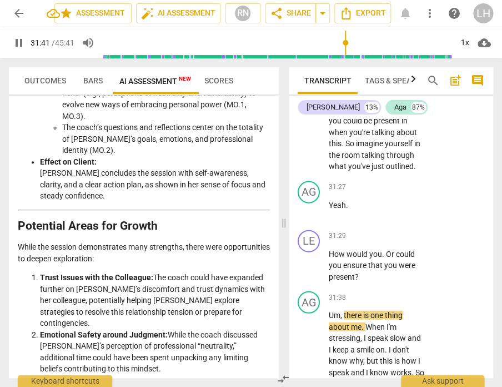
scroll to position [9153, 0]
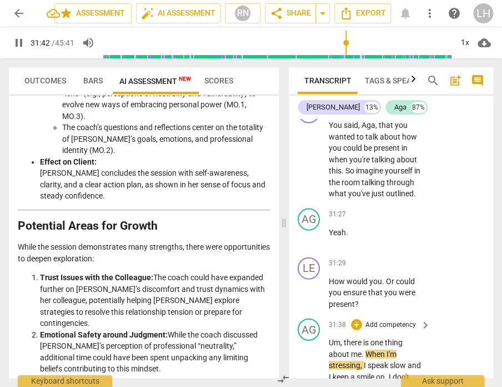
type input "1903"
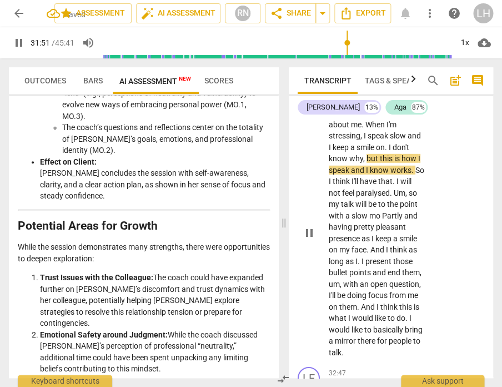
scroll to position [9386, 0]
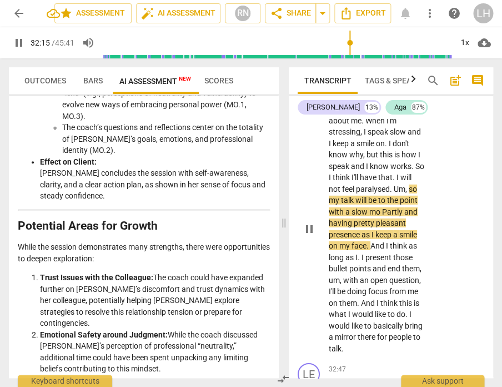
click at [405, 207] on span "Partly" at bounding box center [393, 211] width 22 height 9
type input "1936"
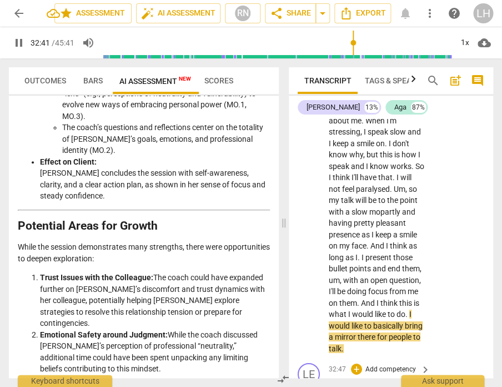
click at [307, 386] on span "pause" at bounding box center [309, 392] width 13 height 13
type input "1962"
click at [376, 381] on p "And I noticed you going like that ." at bounding box center [377, 392] width 96 height 23
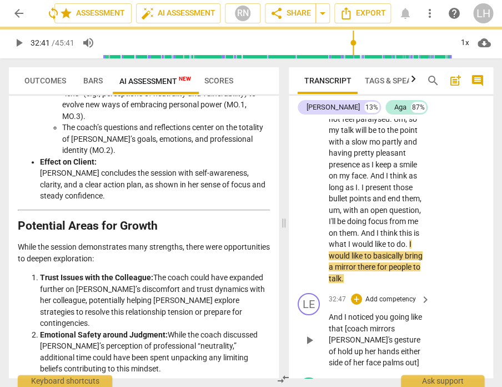
scroll to position [9474, 0]
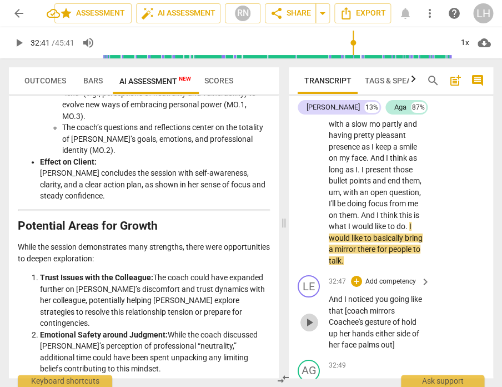
click at [309, 316] on span "play_arrow" at bounding box center [309, 322] width 13 height 13
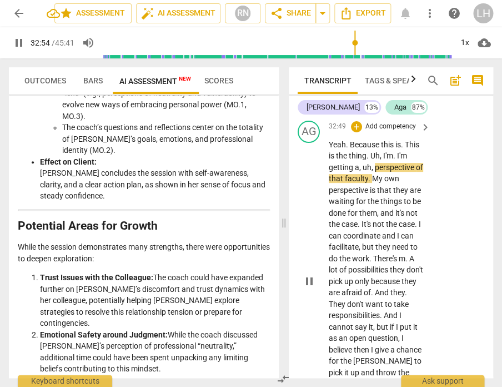
scroll to position [0, 0]
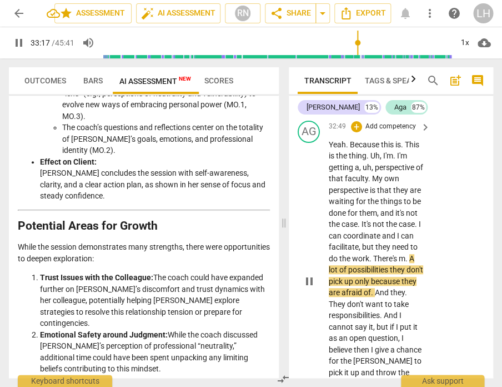
click at [415, 254] on span "A" at bounding box center [412, 258] width 5 height 9
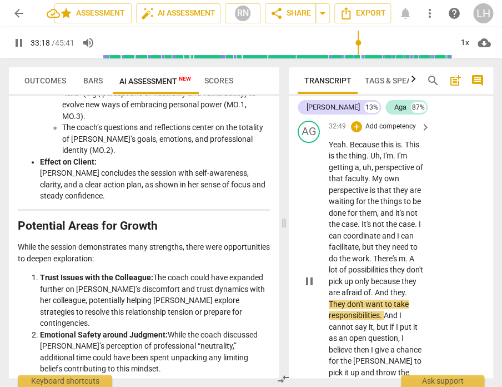
click at [415, 254] on span "A" at bounding box center [412, 258] width 5 height 9
type input "2000"
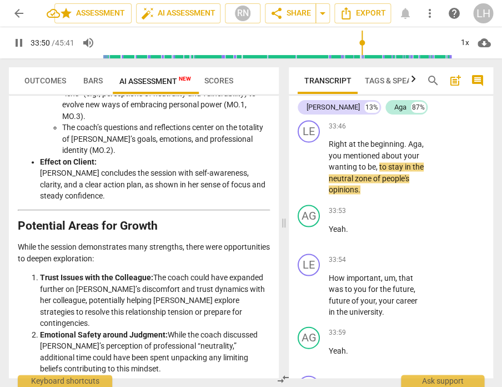
scroll to position [10025, 0]
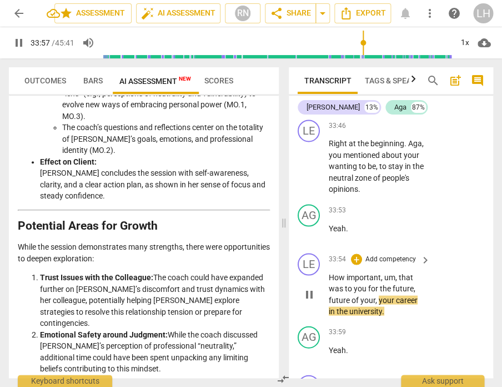
click at [334, 272] on span "How" at bounding box center [338, 276] width 18 height 9
type input "2039"
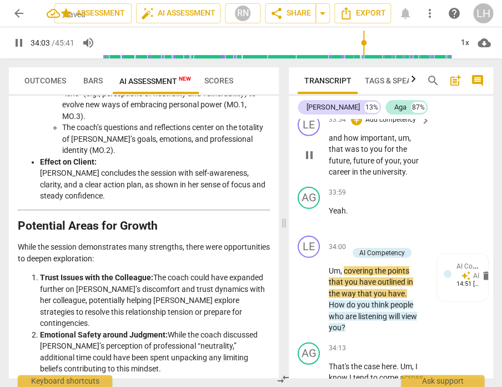
scroll to position [10166, 0]
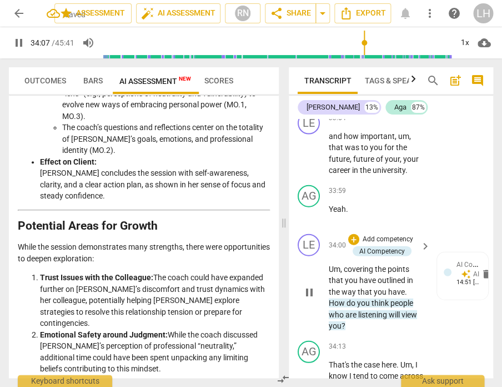
click at [336, 298] on span "How" at bounding box center [338, 302] width 18 height 9
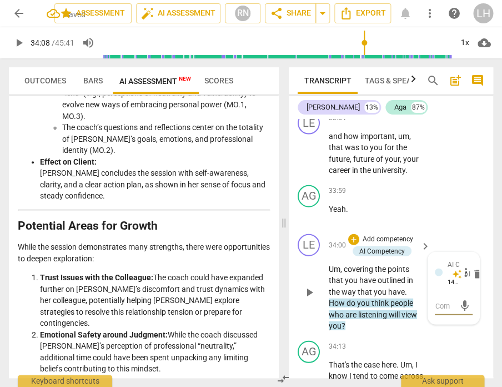
type input "2048"
type textarea "h"
click at [405, 287] on span "." at bounding box center [406, 291] width 2 height 9
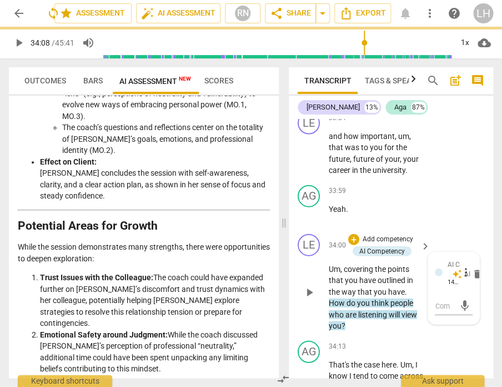
type input "2048"
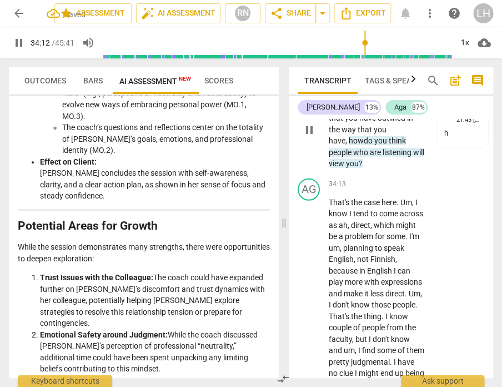
scroll to position [10331, 0]
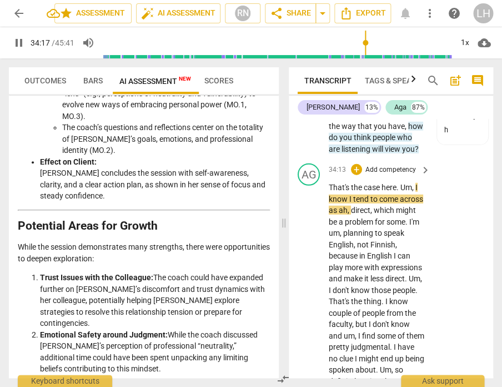
click at [333, 183] on span "That's" at bounding box center [340, 187] width 22 height 9
type input "2058"
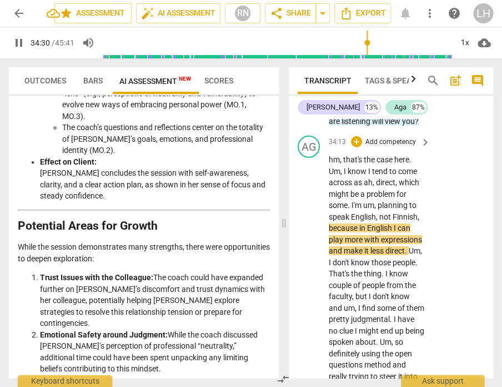
scroll to position [10361, 0]
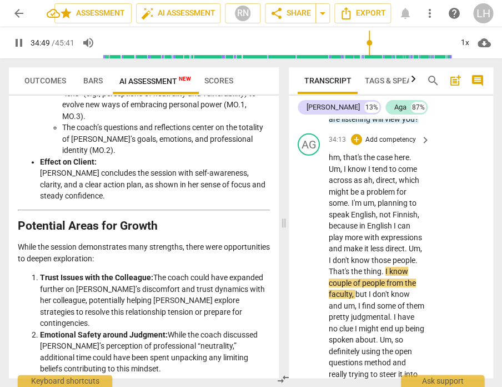
click at [351, 267] on span "That's" at bounding box center [340, 271] width 22 height 9
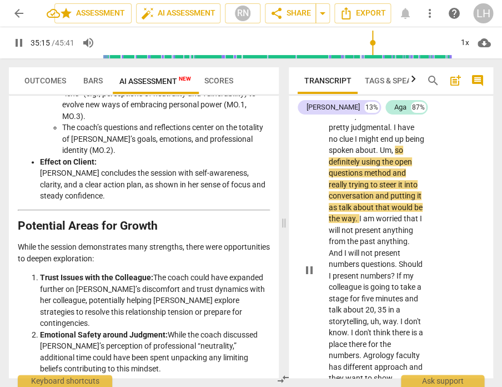
scroll to position [10553, 0]
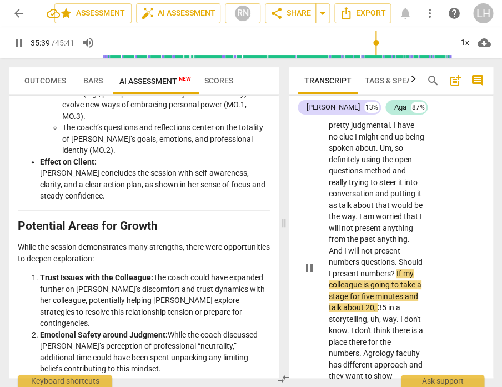
click at [408, 234] on span "." at bounding box center [409, 238] width 2 height 9
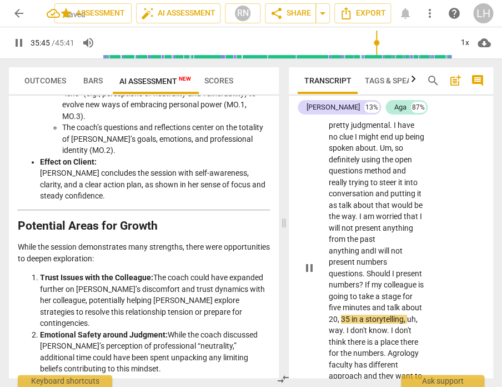
click at [365, 280] on span "?" at bounding box center [362, 284] width 6 height 9
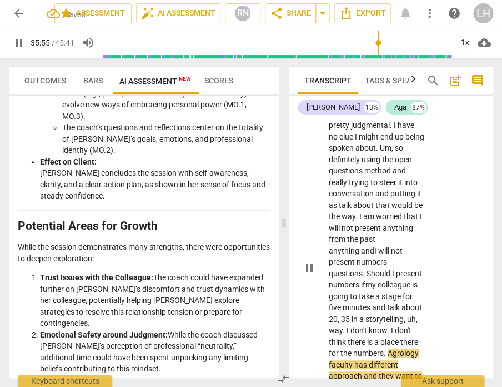
click at [404, 314] on span "," at bounding box center [405, 318] width 3 height 9
click at [416, 314] on span "," at bounding box center [417, 318] width 2 height 9
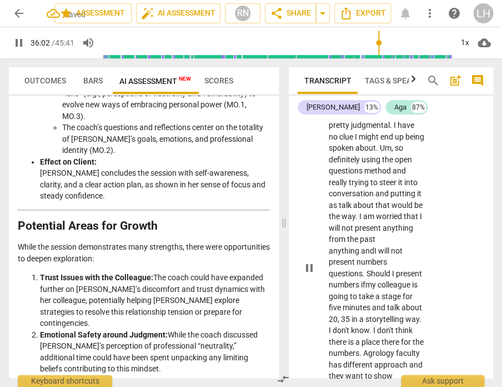
click at [420, 314] on span "." at bounding box center [421, 318] width 2 height 9
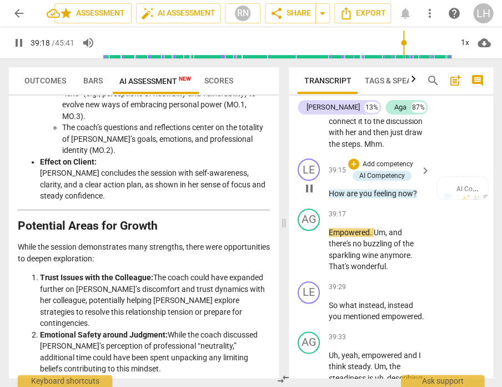
scroll to position [11721, 0]
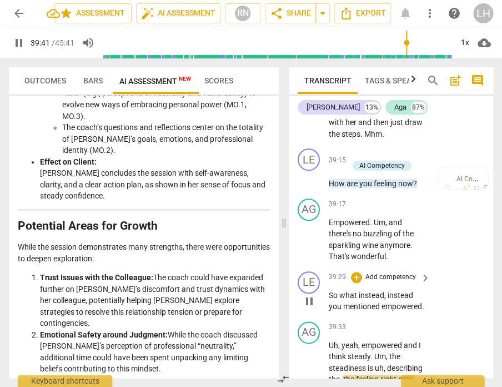
click at [413, 291] on span "instead" at bounding box center [401, 295] width 26 height 9
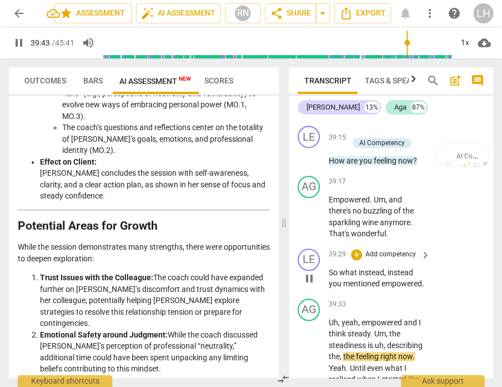
type input "2384"
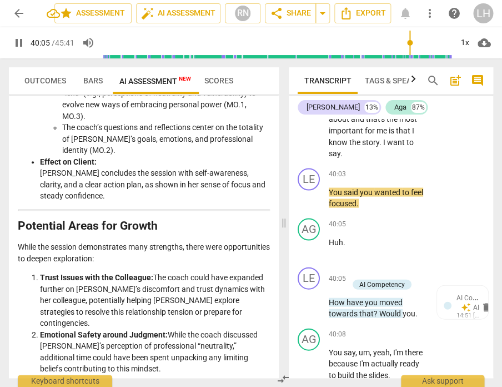
scroll to position [12016, 0]
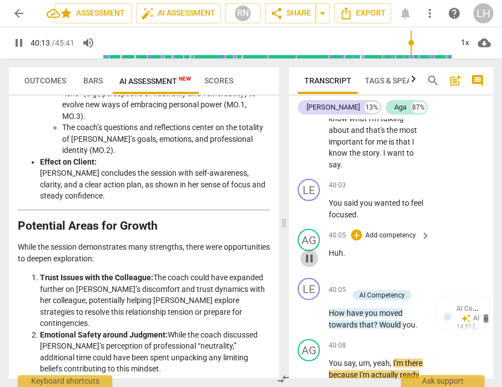
click at [311, 251] on span "pause" at bounding box center [309, 257] width 13 height 13
type input "2413"
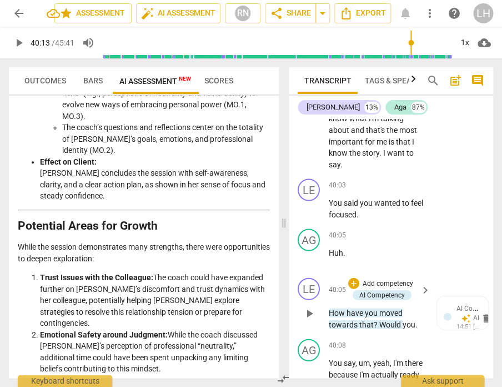
click at [329, 308] on span "How" at bounding box center [338, 312] width 18 height 9
click at [331, 308] on span "How" at bounding box center [338, 312] width 18 height 9
click at [329, 308] on span "How" at bounding box center [338, 312] width 18 height 9
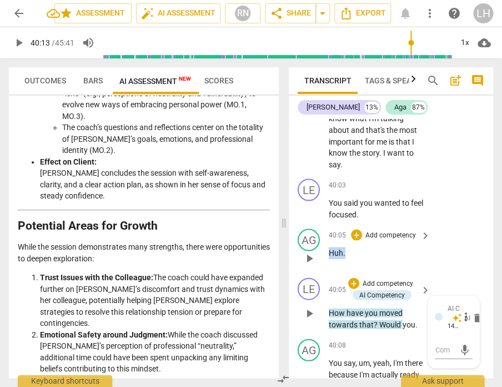
drag, startPoint x: 346, startPoint y: 207, endPoint x: 318, endPoint y: 208, distance: 27.8
click at [318, 224] on div "AG play_arrow pause 40:05 + Add competency keyboard_arrow_right Huh ." at bounding box center [391, 248] width 204 height 49
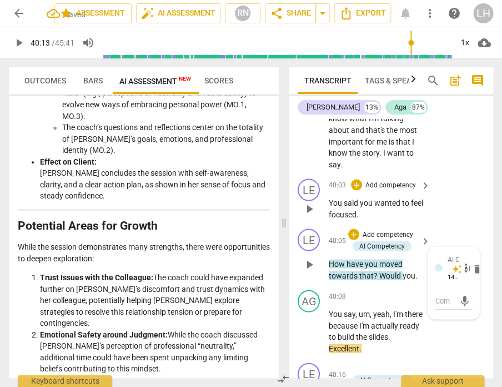
click at [378, 197] on p "You said you wanted to feel focused ." at bounding box center [377, 208] width 96 height 23
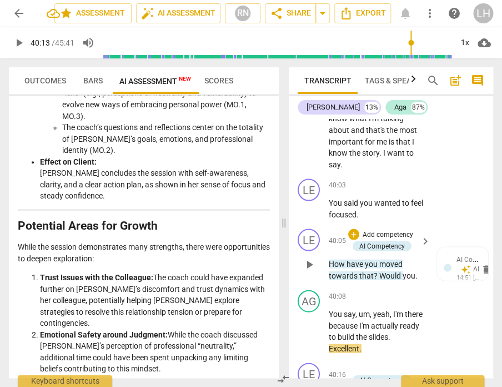
click at [329, 259] on span "How" at bounding box center [338, 263] width 18 height 9
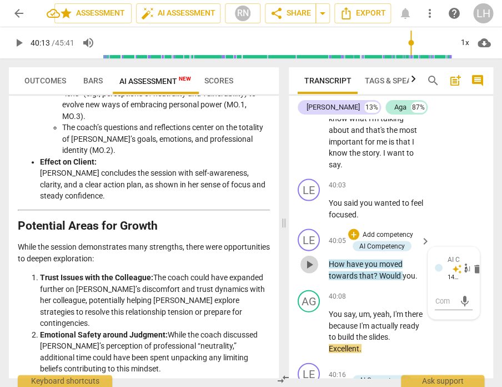
click at [312, 257] on span "play_arrow" at bounding box center [309, 263] width 13 height 13
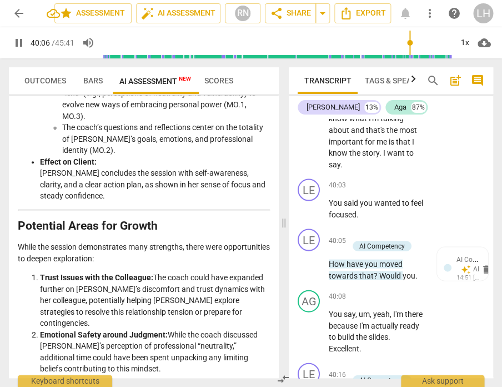
click at [329, 259] on span "How" at bounding box center [338, 263] width 18 height 9
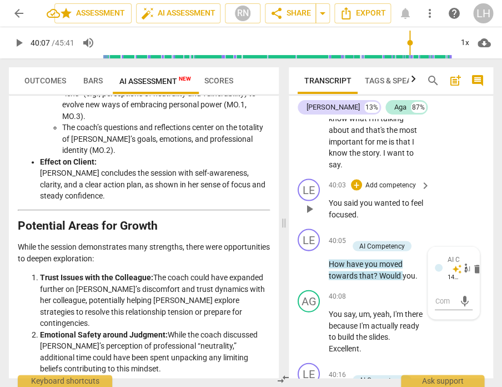
click at [378, 197] on p "You said you wanted to feel focused ." at bounding box center [377, 208] width 96 height 23
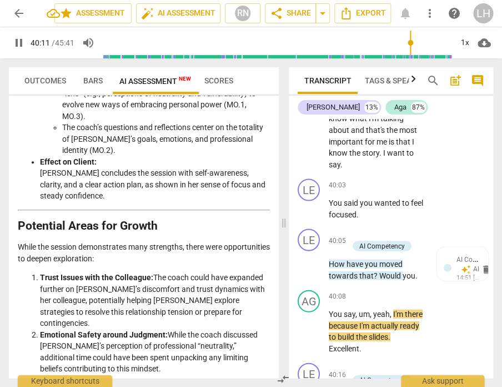
click at [330, 259] on span "How" at bounding box center [338, 263] width 18 height 9
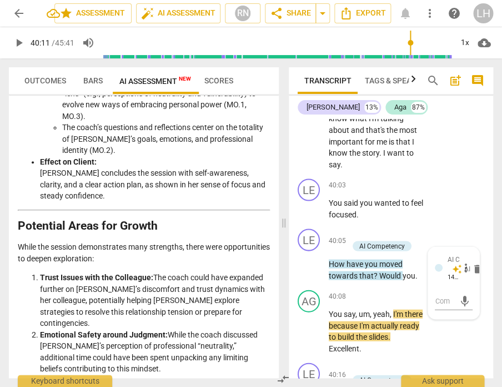
click at [336, 259] on span "How" at bounding box center [338, 263] width 18 height 9
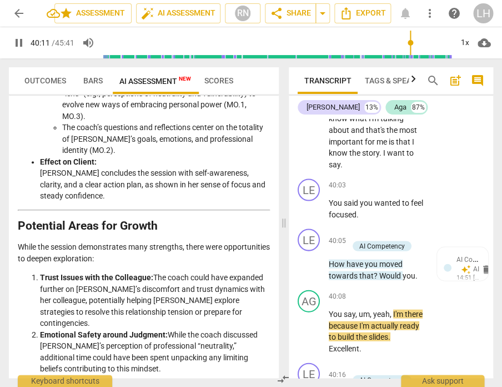
type input "2412"
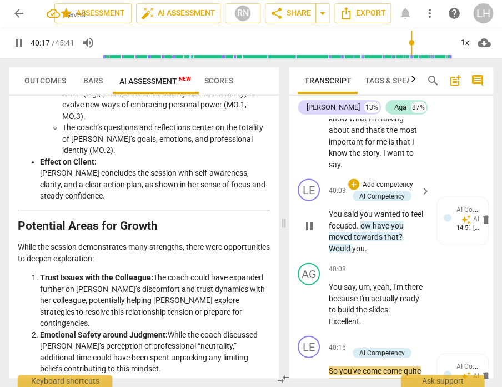
click at [373, 221] on span "ow" at bounding box center [367, 225] width 12 height 9
type input "2418"
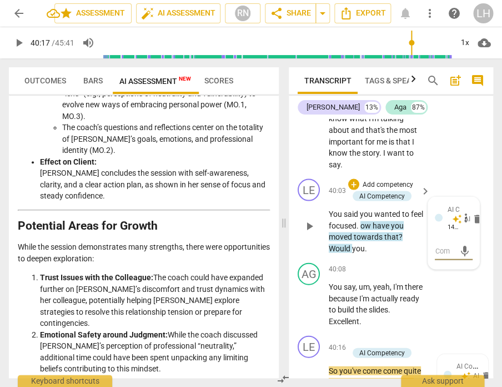
type textarea "H"
click at [373, 221] on span "ow" at bounding box center [367, 225] width 12 height 9
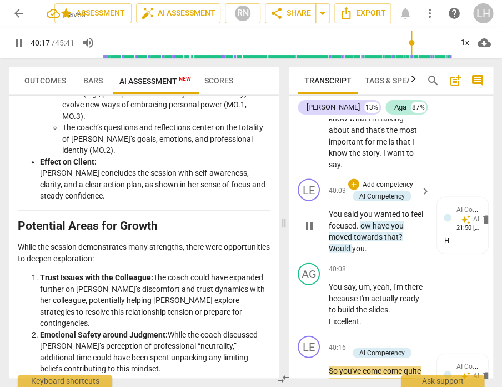
click at [373, 221] on span "ow" at bounding box center [367, 225] width 12 height 9
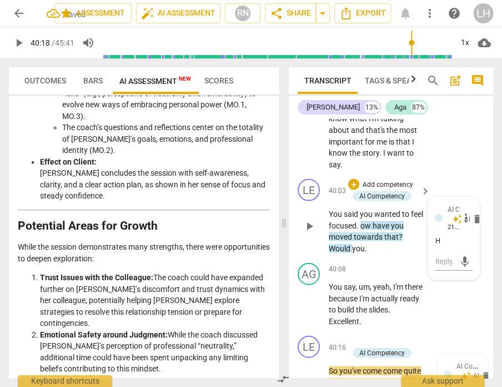
click at [373, 221] on span "ow" at bounding box center [367, 225] width 12 height 9
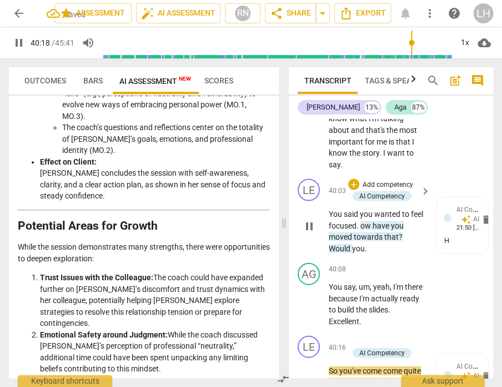
type input "2419"
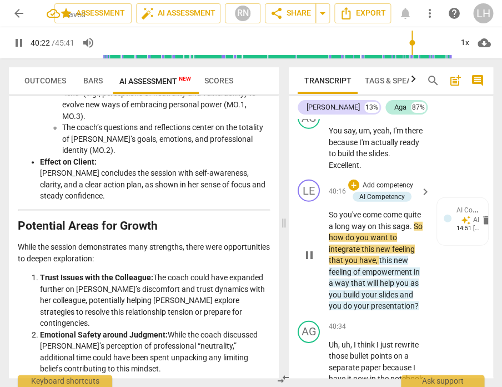
scroll to position [12174, 0]
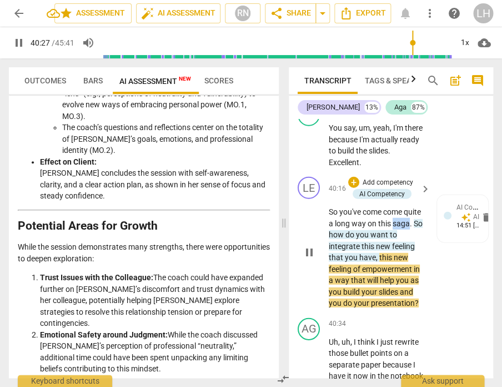
drag, startPoint x: 344, startPoint y: 187, endPoint x: 329, endPoint y: 189, distance: 15.1
click at [393, 219] on span "saga" at bounding box center [401, 223] width 17 height 9
type input "2429"
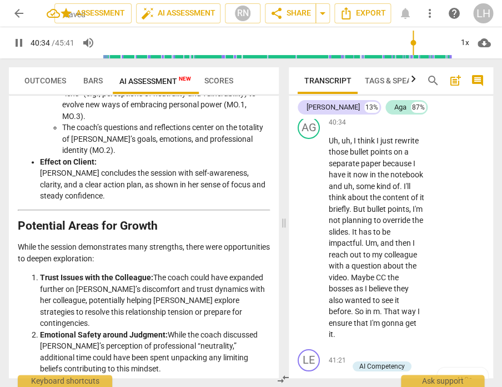
scroll to position [12346, 0]
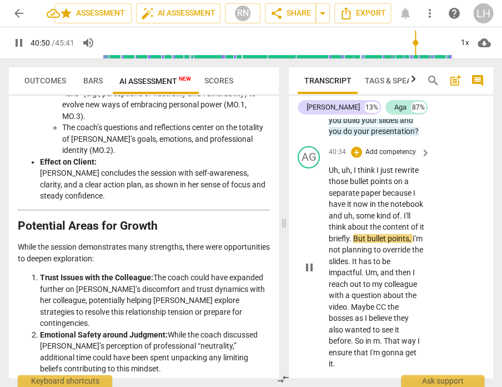
click at [400, 211] on span "." at bounding box center [402, 215] width 4 height 9
type input "2452"
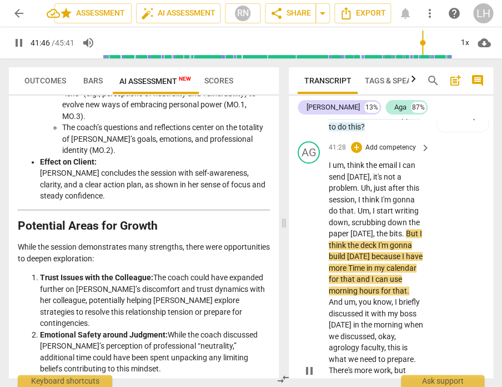
scroll to position [12675, 0]
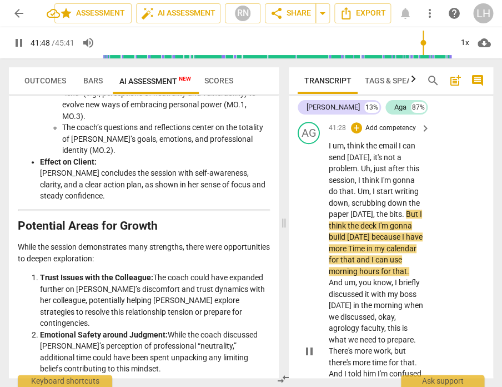
click at [367, 244] on span "Time" at bounding box center [357, 248] width 18 height 9
type input "2510"
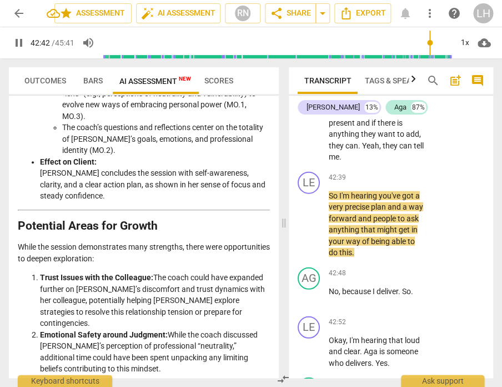
scroll to position [13075, 0]
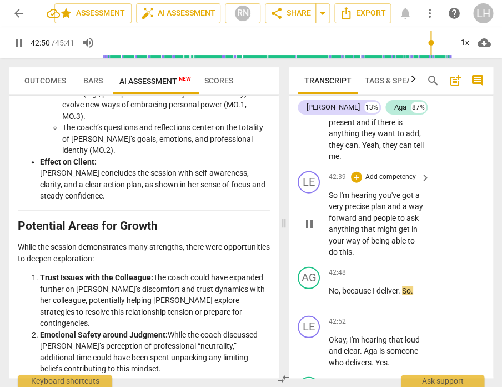
click at [346, 224] on span "anything" at bounding box center [345, 228] width 32 height 9
type input "2571"
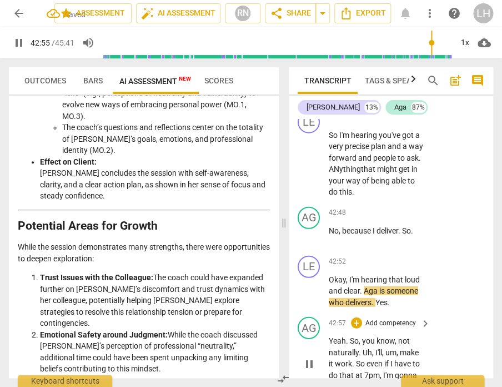
scroll to position [13135, 0]
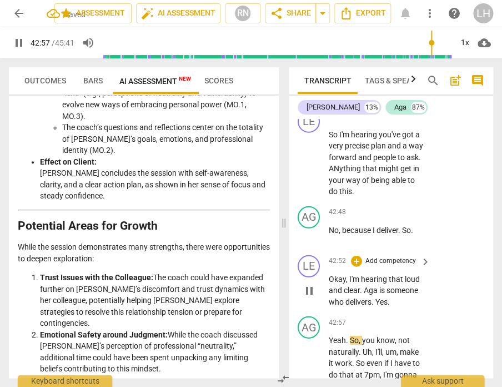
click at [380, 297] on span "Yes" at bounding box center [382, 301] width 12 height 9
type input "2578"
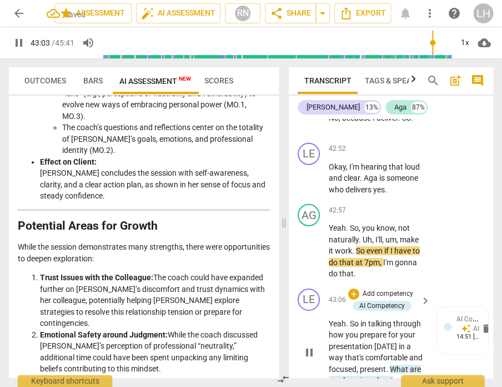
scroll to position [13248, 0]
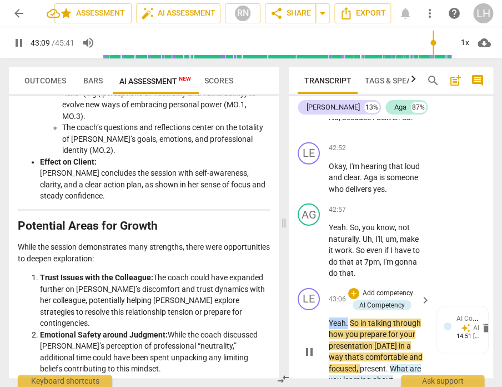
drag, startPoint x: 347, startPoint y: 274, endPoint x: 323, endPoint y: 276, distance: 24.5
click at [323, 283] on div "LE play_arrow pause 43:06 + Add competency AI Competency keyboard_arrow_right Y…" at bounding box center [391, 342] width 204 height 118
type input "2591"
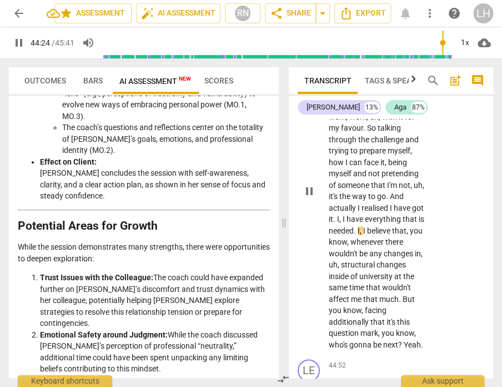
scroll to position [13637, 0]
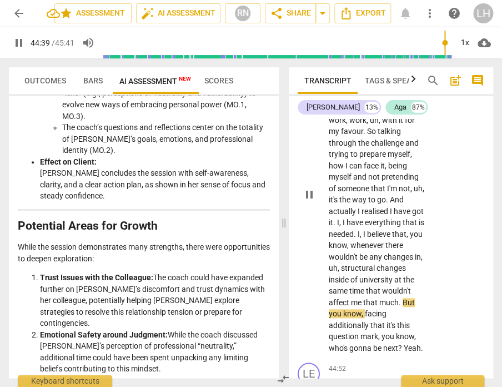
click at [359, 252] on span "wouldn't" at bounding box center [344, 256] width 31 height 9
type input "2680"
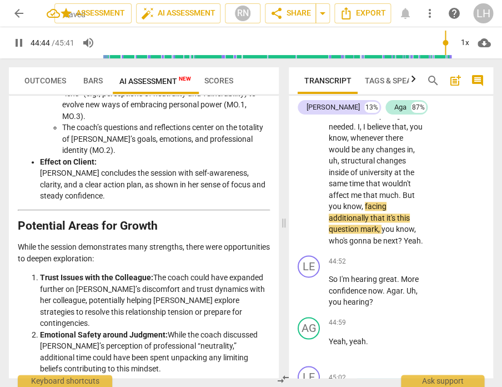
scroll to position [13725, 0]
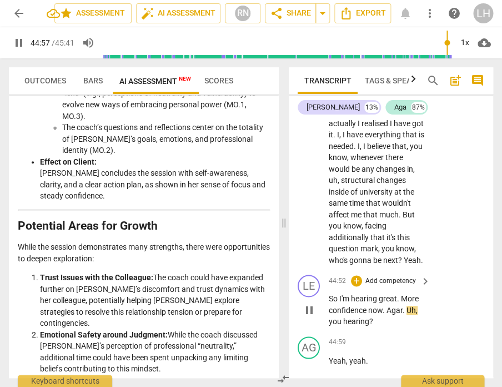
click at [370, 306] on span "now" at bounding box center [375, 310] width 14 height 9
type input "2699"
click at [403, 306] on span "." at bounding box center [403, 310] width 4 height 9
click at [405, 306] on span "." at bounding box center [403, 310] width 4 height 9
click at [403, 306] on span "." at bounding box center [403, 310] width 4 height 9
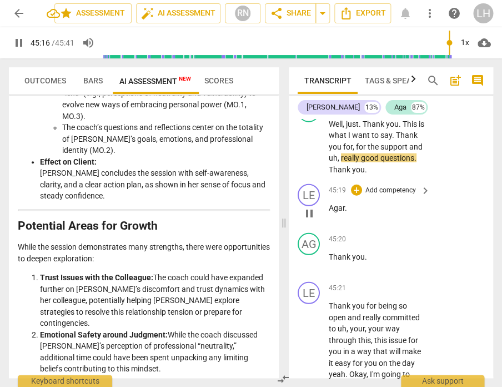
scroll to position [14095, 0]
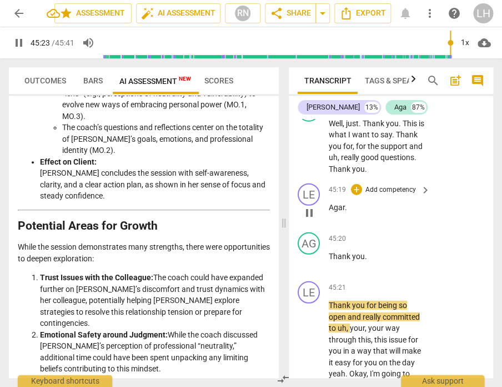
click at [344, 203] on span "Agar" at bounding box center [337, 207] width 16 height 9
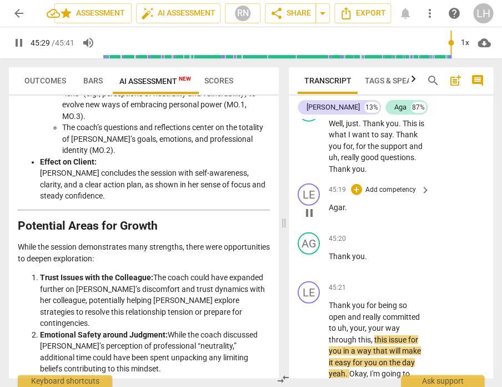
type input "2729"
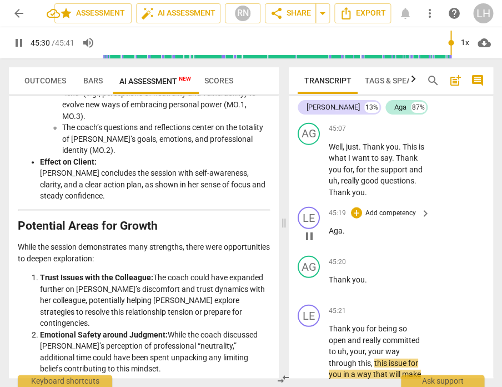
scroll to position [14065, 0]
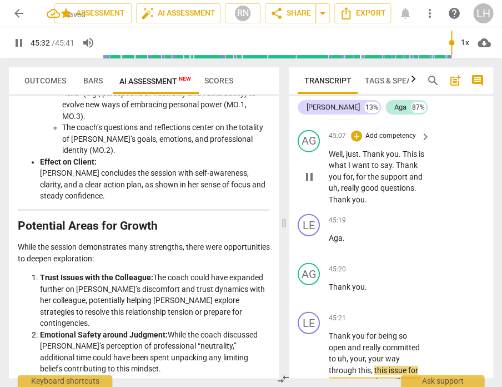
click at [352, 194] on span "Thank" at bounding box center [340, 198] width 23 height 9
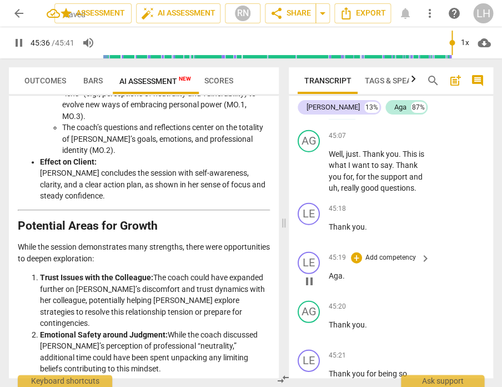
click at [327, 273] on div "play_arrow pause" at bounding box center [315, 280] width 28 height 14
click at [329, 271] on span "Aga" at bounding box center [336, 275] width 14 height 9
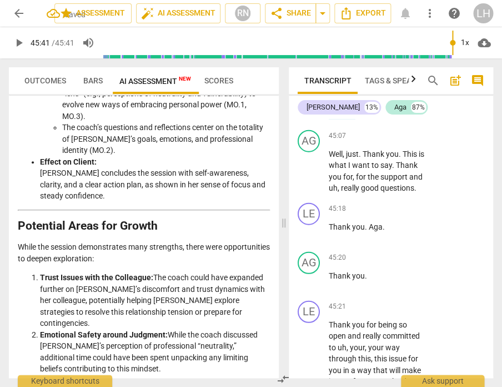
type input "2741"
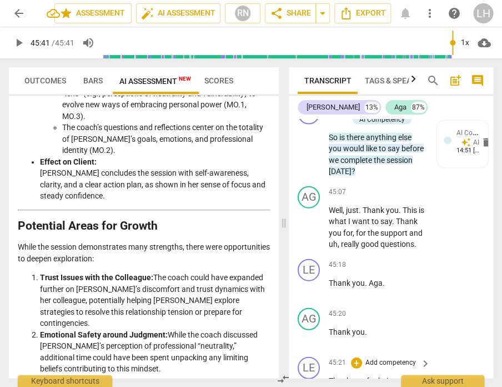
scroll to position [13913, 0]
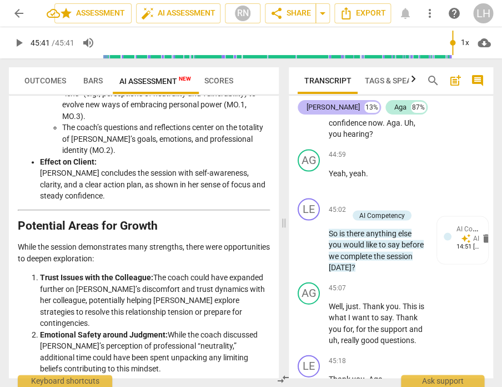
click at [319, 109] on div "[PERSON_NAME]" at bounding box center [333, 107] width 53 height 11
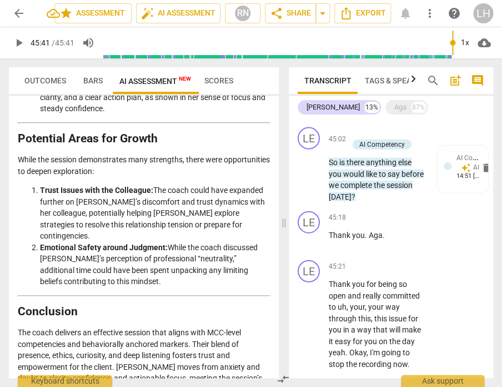
scroll to position [0, 0]
click at [357, 12] on span "Export" at bounding box center [362, 13] width 47 height 13
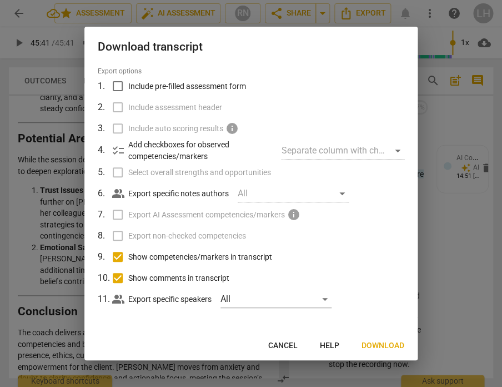
scroll to position [33, 0]
click at [369, 341] on span "Download" at bounding box center [383, 345] width 43 height 11
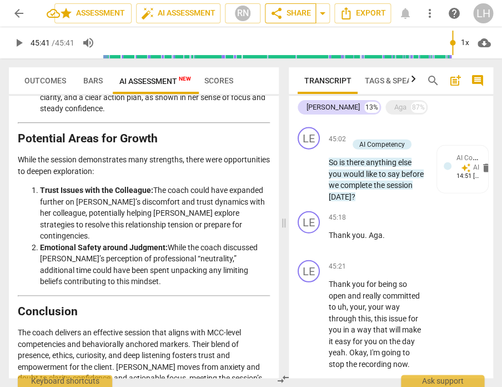
click at [288, 12] on span "share Share" at bounding box center [290, 13] width 41 height 13
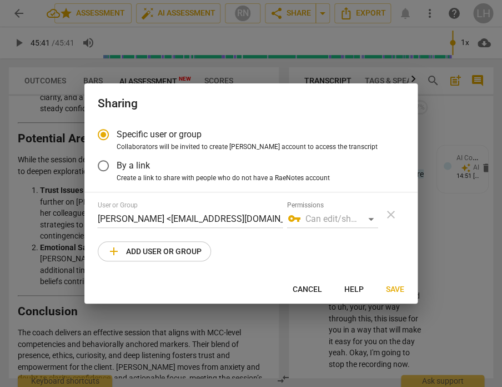
click at [148, 249] on span "add Add user or group" at bounding box center [154, 250] width 94 height 13
radio input "false"
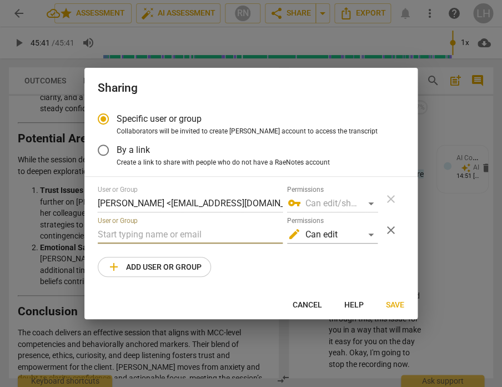
click at [132, 236] on input "text" at bounding box center [190, 235] width 185 height 18
type input "m"
click at [302, 307] on span "Cancel" at bounding box center [307, 304] width 29 height 11
radio input "false"
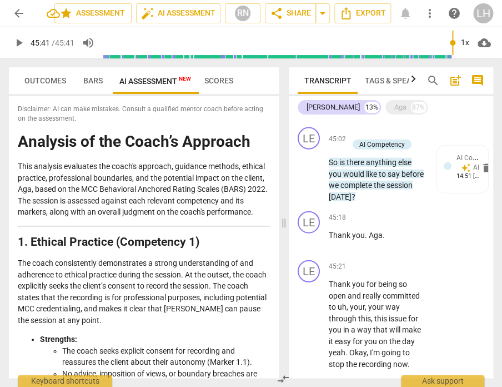
scroll to position [0, 0]
click at [99, 78] on span "Bars" at bounding box center [92, 80] width 19 height 9
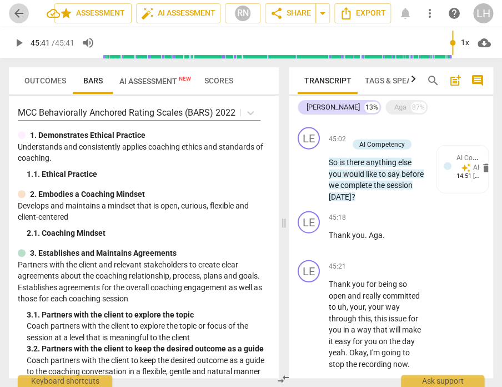
click at [19, 13] on span "arrow_back" at bounding box center [18, 13] width 13 height 13
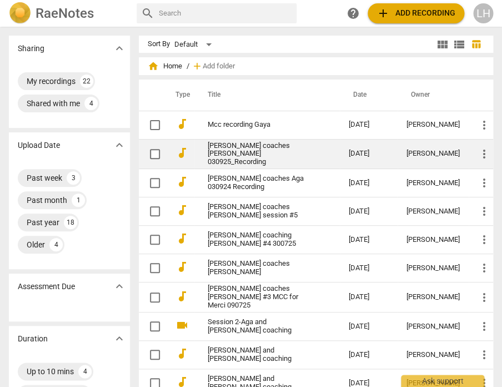
click at [216, 145] on link "[PERSON_NAME] coaches [PERSON_NAME] 030925_Recording" at bounding box center [258, 154] width 101 height 25
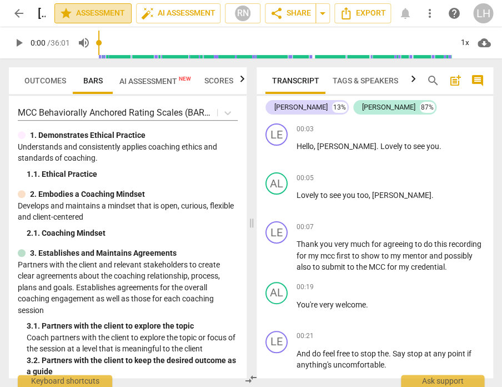
click at [107, 13] on span "star Assessment" at bounding box center [92, 13] width 67 height 13
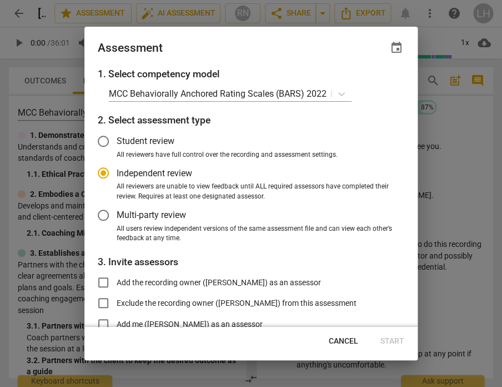
click at [484, 54] on div at bounding box center [251, 193] width 502 height 387
radio input "false"
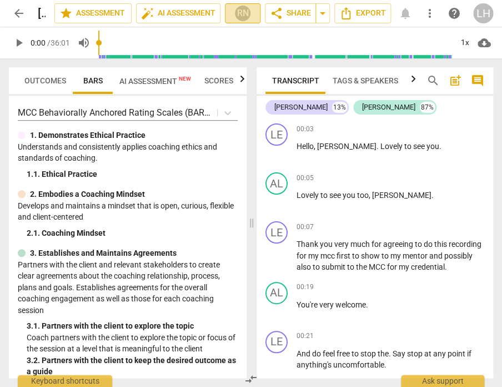
click at [241, 16] on div "RN" at bounding box center [242, 13] width 17 height 17
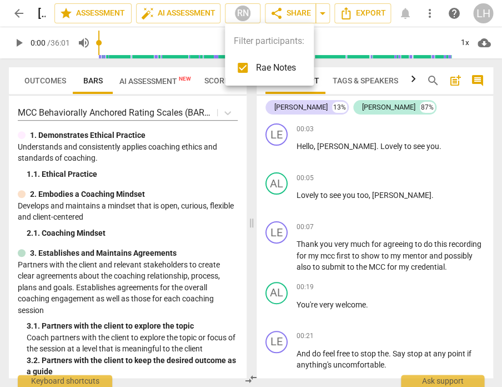
click at [153, 150] on div at bounding box center [251, 193] width 502 height 387
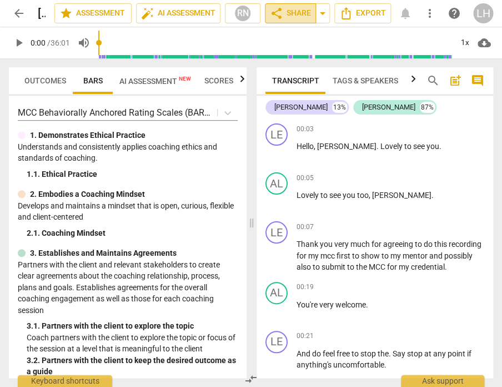
click at [281, 16] on span "share" at bounding box center [276, 13] width 13 height 13
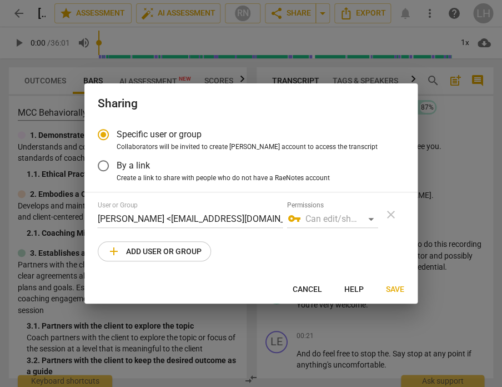
click at [316, 286] on span "Cancel" at bounding box center [307, 289] width 29 height 11
radio input "false"
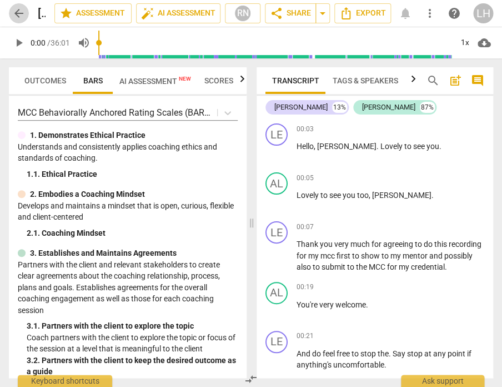
click at [17, 12] on span "arrow_back" at bounding box center [18, 13] width 13 height 13
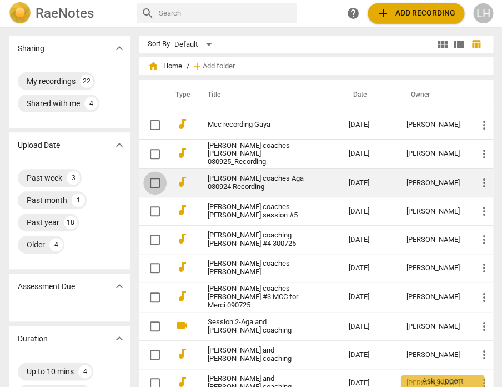
click at [152, 176] on input "checkbox" at bounding box center [154, 182] width 23 height 13
checkbox input "false"
click at [269, 174] on link "[PERSON_NAME] coaches Aga 030924 Recording" at bounding box center [258, 182] width 101 height 17
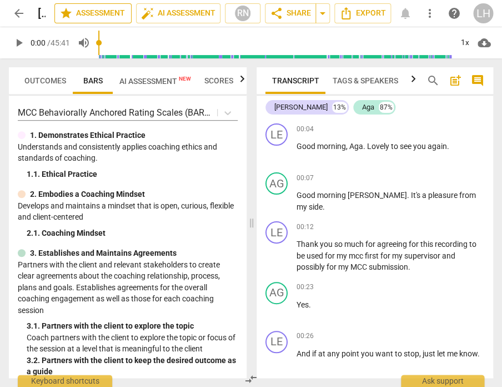
click at [87, 9] on span "star Assessment" at bounding box center [92, 13] width 67 height 13
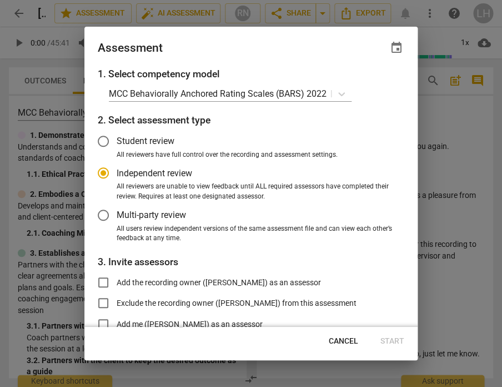
click at [501, 78] on div at bounding box center [251, 193] width 502 height 387
radio input "false"
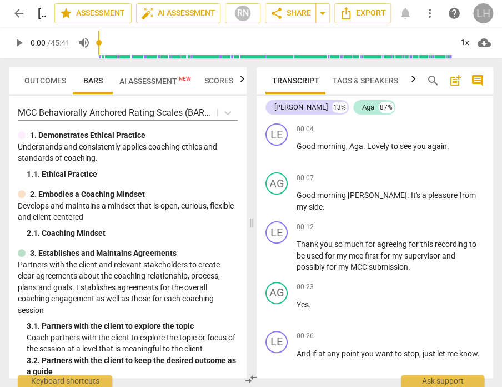
click at [477, 12] on div "LH" at bounding box center [483, 13] width 20 height 20
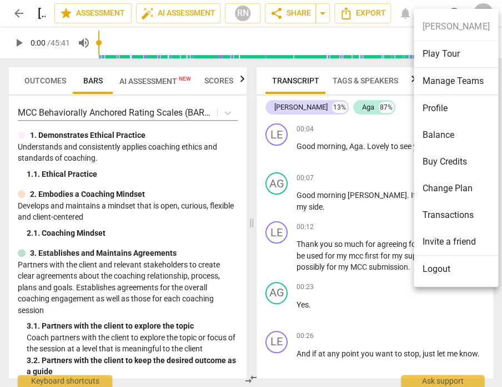
click at [477, 12] on ul "[PERSON_NAME] Play Tour Manage Teams Profile Balance Buy Credits Change Plan Tr…" at bounding box center [456, 148] width 84 height 278
click at [365, 81] on div at bounding box center [251, 193] width 502 height 387
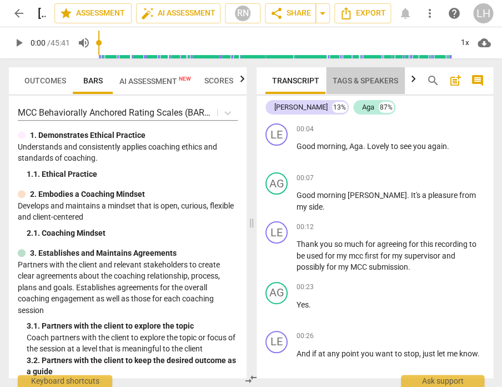
click at [364, 82] on span "Tags & Speakers" at bounding box center [366, 80] width 66 height 9
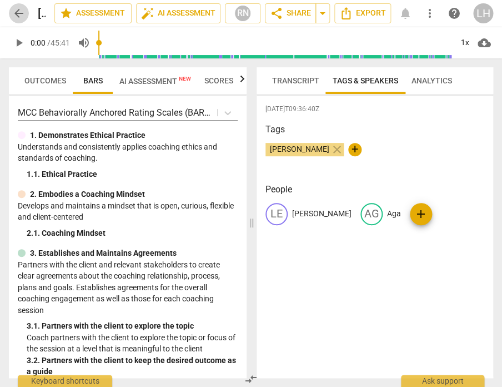
click at [18, 12] on span "arrow_back" at bounding box center [18, 13] width 13 height 13
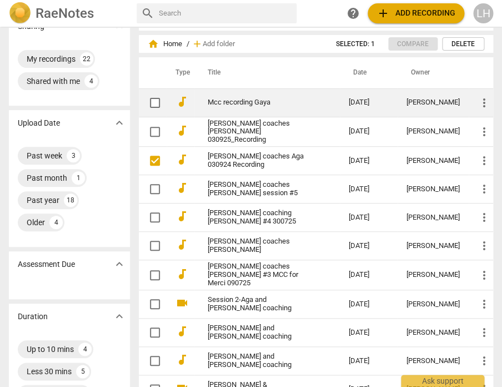
scroll to position [22, 0]
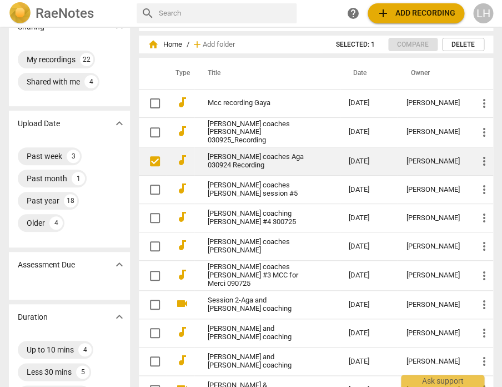
click at [488, 158] on td "more_vert" at bounding box center [481, 161] width 24 height 28
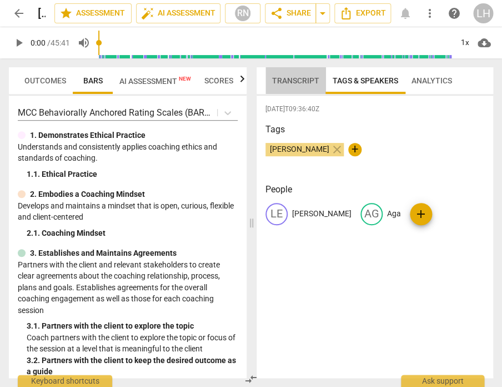
click at [301, 81] on span "Transcript" at bounding box center [295, 80] width 47 height 9
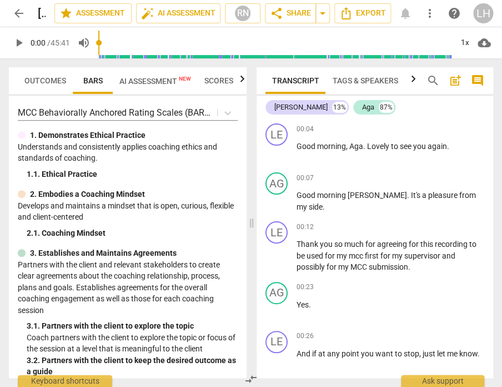
click at [456, 81] on span "post_add" at bounding box center [455, 80] width 13 height 13
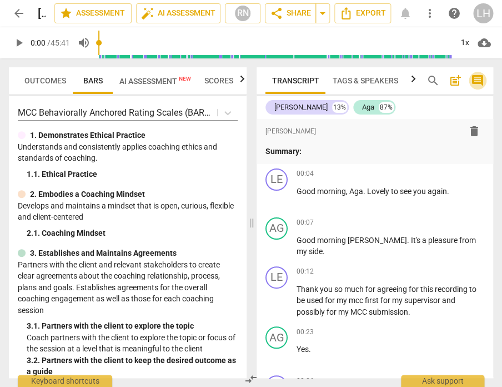
click at [476, 82] on span "comment" at bounding box center [477, 80] width 13 height 13
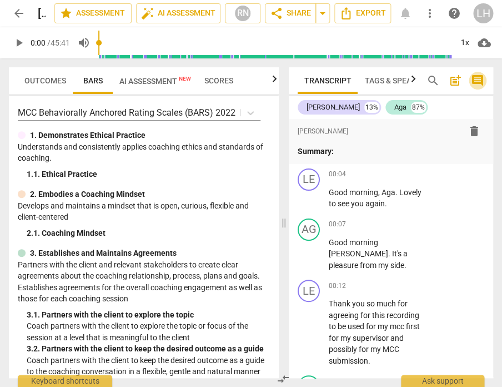
click at [473, 78] on span "comment" at bounding box center [477, 80] width 13 height 13
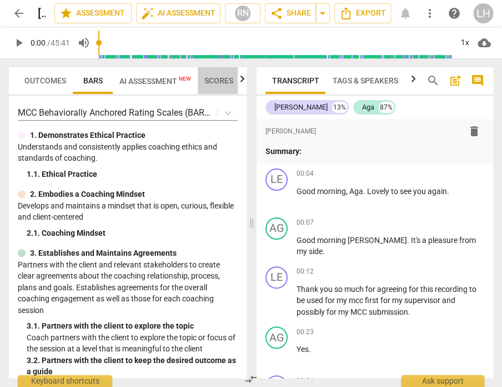
click at [218, 80] on span "Scores" at bounding box center [218, 80] width 29 height 9
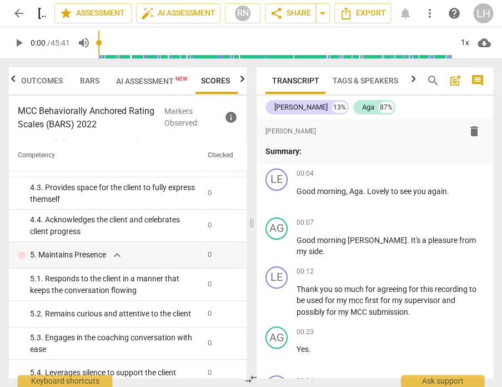
scroll to position [285, 0]
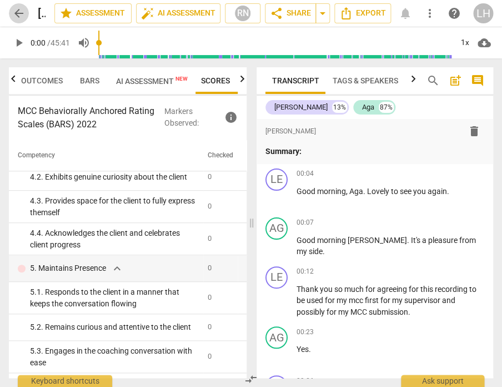
click at [20, 21] on button "arrow_back" at bounding box center [19, 13] width 20 height 20
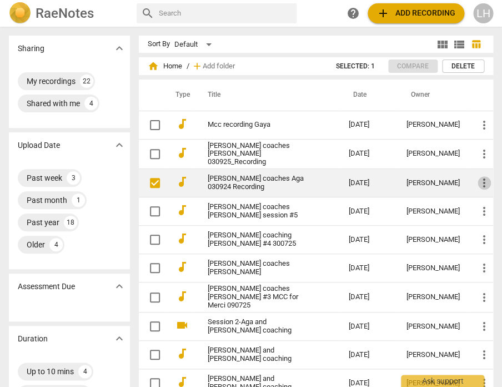
click at [478, 177] on span "more_vert" at bounding box center [484, 182] width 13 height 13
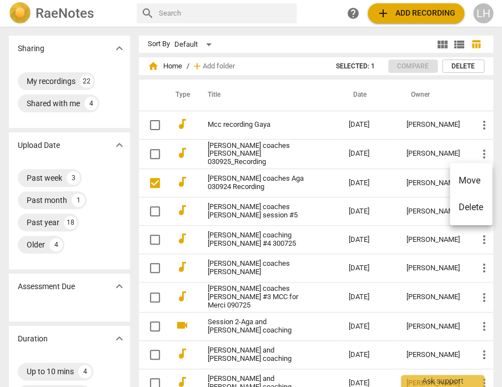
click at [432, 182] on div at bounding box center [251, 193] width 502 height 387
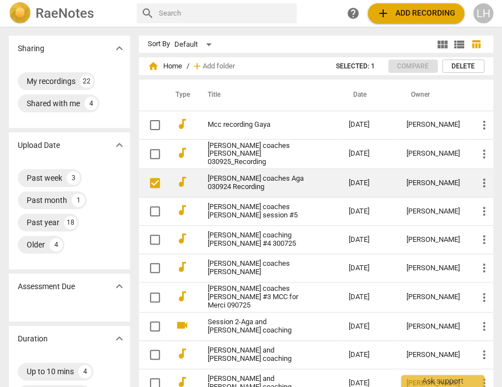
click at [296, 176] on link "[PERSON_NAME] coaches Aga 030924 Recording" at bounding box center [258, 182] width 101 height 17
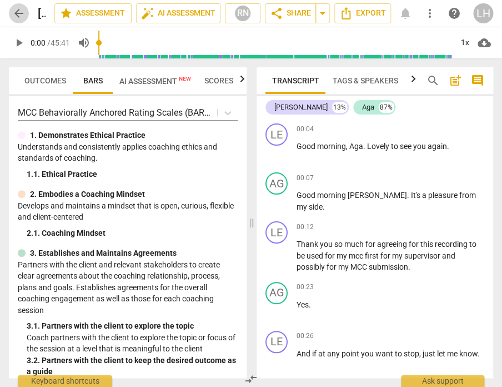
click at [14, 14] on span "arrow_back" at bounding box center [18, 13] width 13 height 13
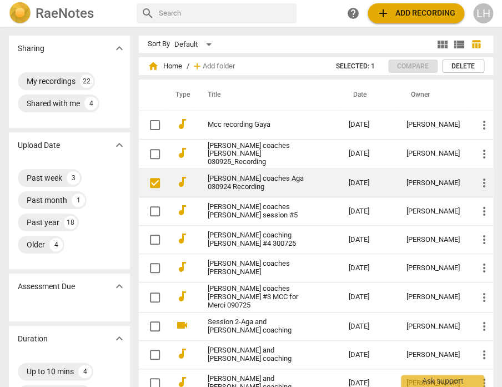
click at [159, 178] on input "checkbox" at bounding box center [154, 182] width 23 height 13
checkbox input "true"
click at [208, 174] on link "[PERSON_NAME] coaches Aga 030924 Recording" at bounding box center [258, 182] width 101 height 17
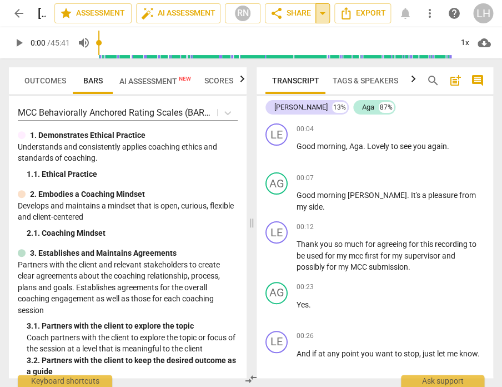
click at [323, 11] on span "arrow_drop_down" at bounding box center [322, 13] width 13 height 13
click at [288, 13] on span "share Share" at bounding box center [290, 13] width 41 height 13
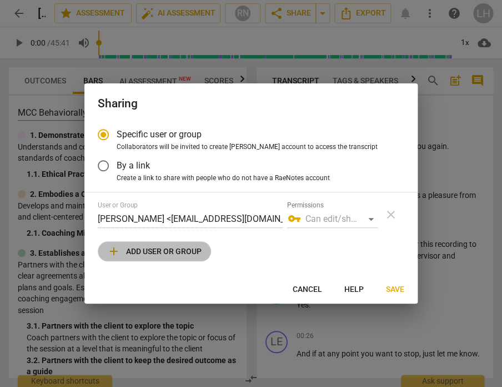
click at [178, 254] on span "add Add user or group" at bounding box center [154, 250] width 94 height 13
radio input "false"
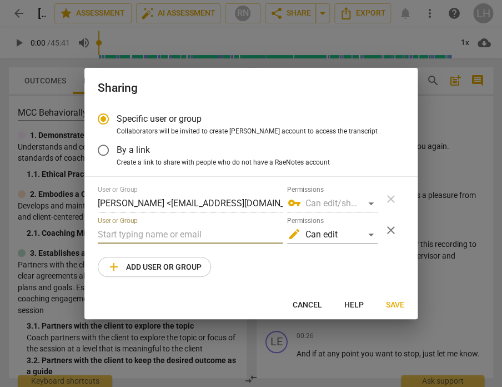
click at [106, 229] on input "text" at bounding box center [190, 235] width 185 height 18
paste input "[EMAIL_ADDRESS][DOMAIN_NAME]"
type input "[EMAIL_ADDRESS][DOMAIN_NAME]"
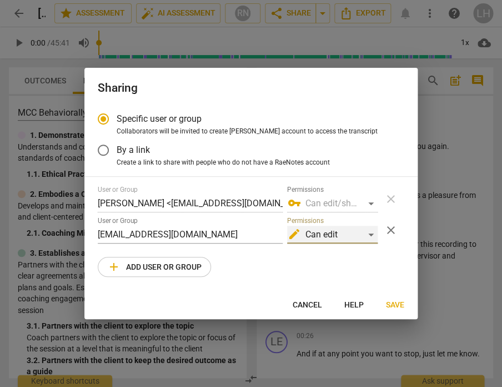
click at [371, 234] on div "edit Can edit" at bounding box center [332, 235] width 91 height 18
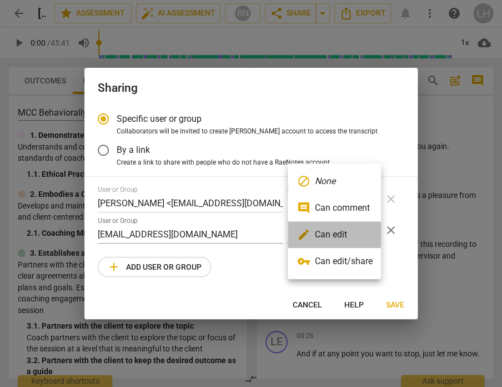
click at [339, 233] on li "edit Can edit" at bounding box center [334, 234] width 93 height 27
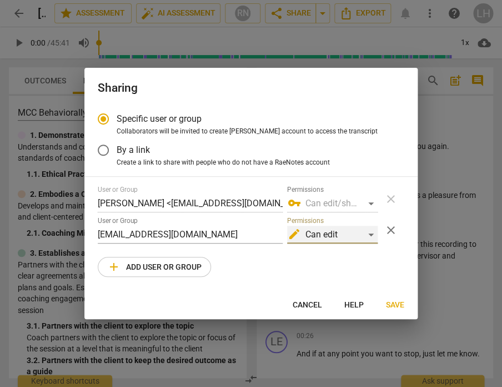
click at [373, 229] on div "edit Can edit" at bounding box center [332, 235] width 91 height 18
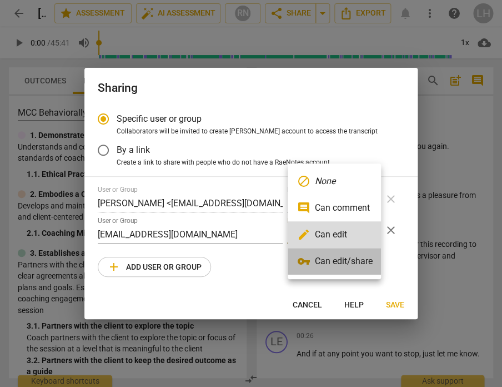
click at [358, 259] on li "vpn_key Can edit/share" at bounding box center [334, 261] width 93 height 27
radio input "false"
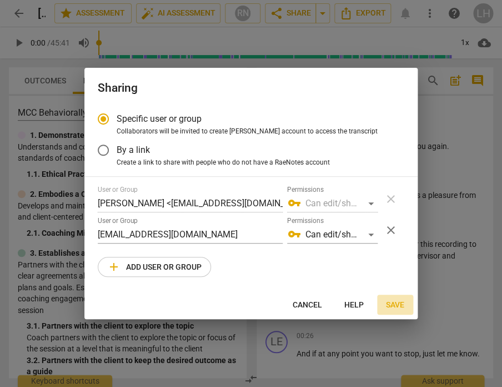
click at [393, 306] on span "Save" at bounding box center [395, 304] width 18 height 11
